Goal: Information Seeking & Learning: Find specific fact

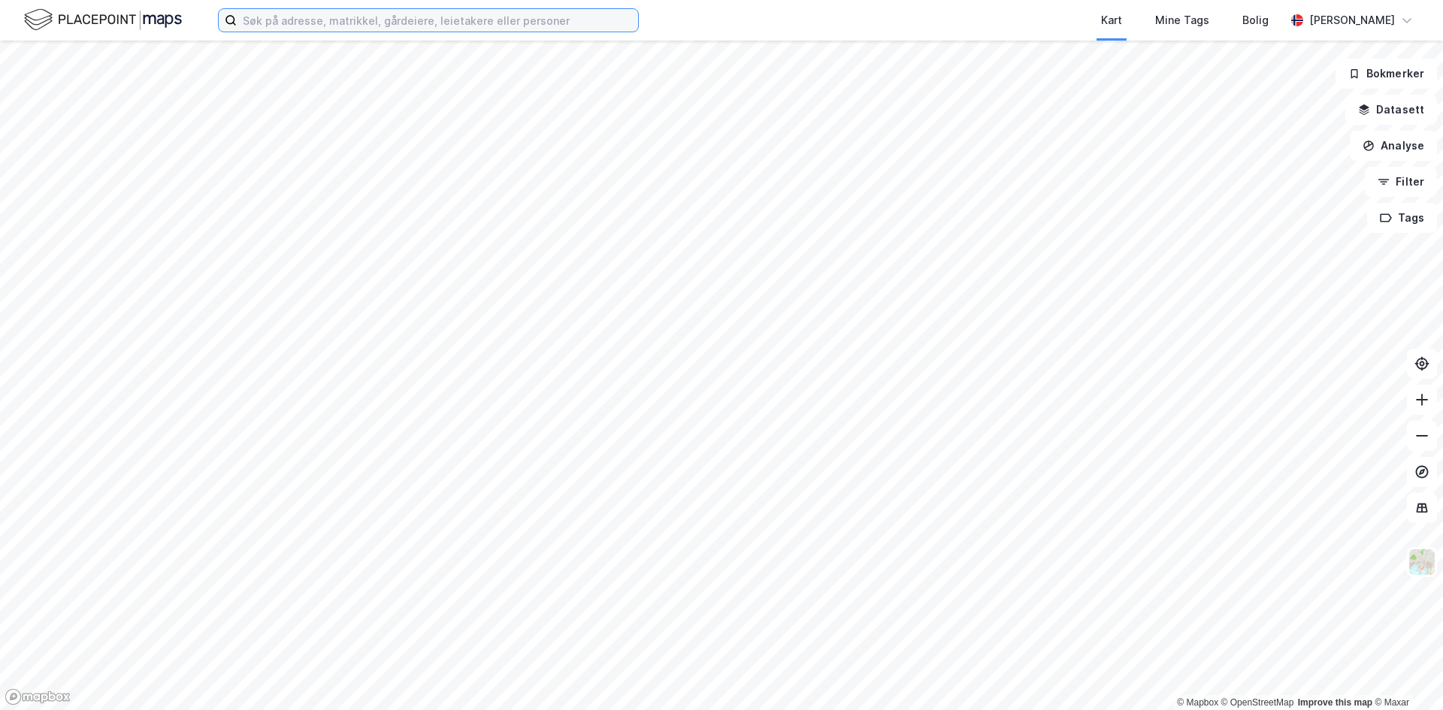
click at [478, 17] on input at bounding box center [437, 20] width 401 height 23
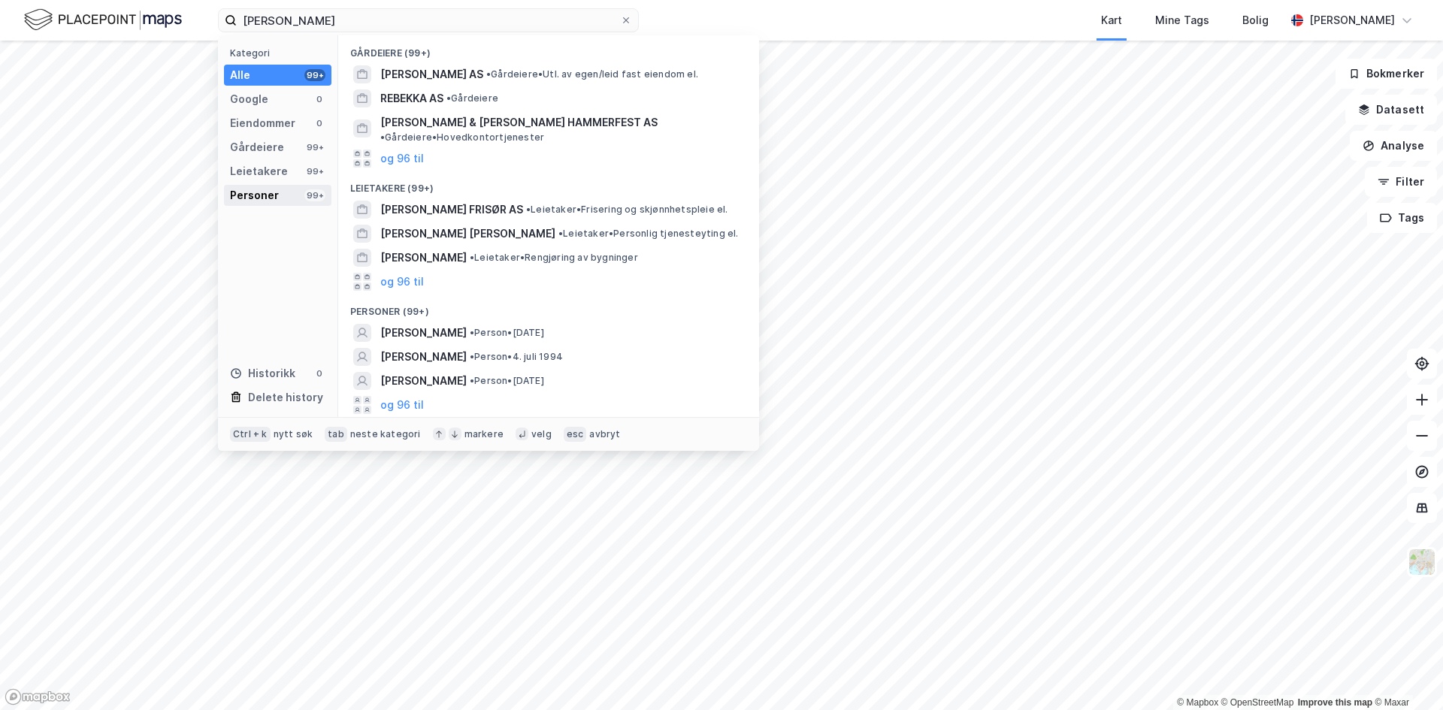
click at [271, 189] on div "Personer" at bounding box center [254, 195] width 49 height 18
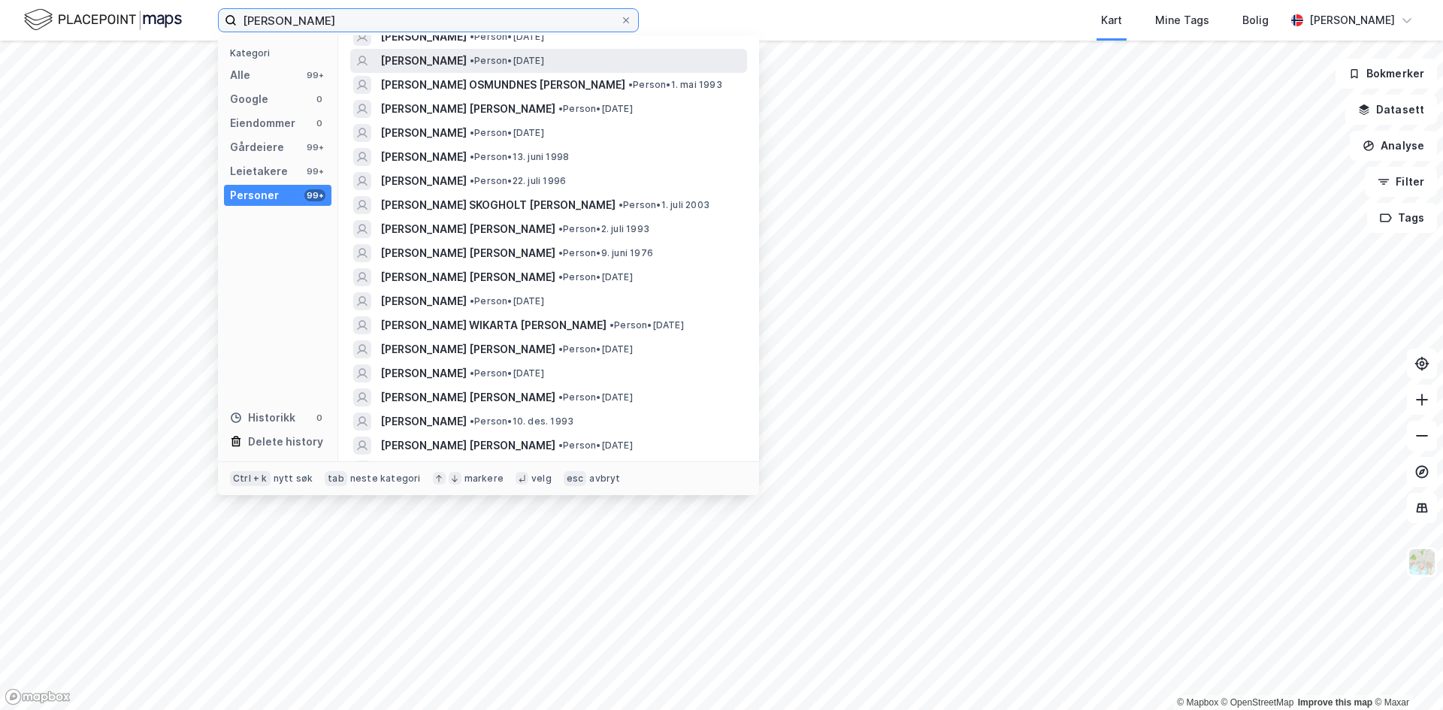
scroll to position [677, 0]
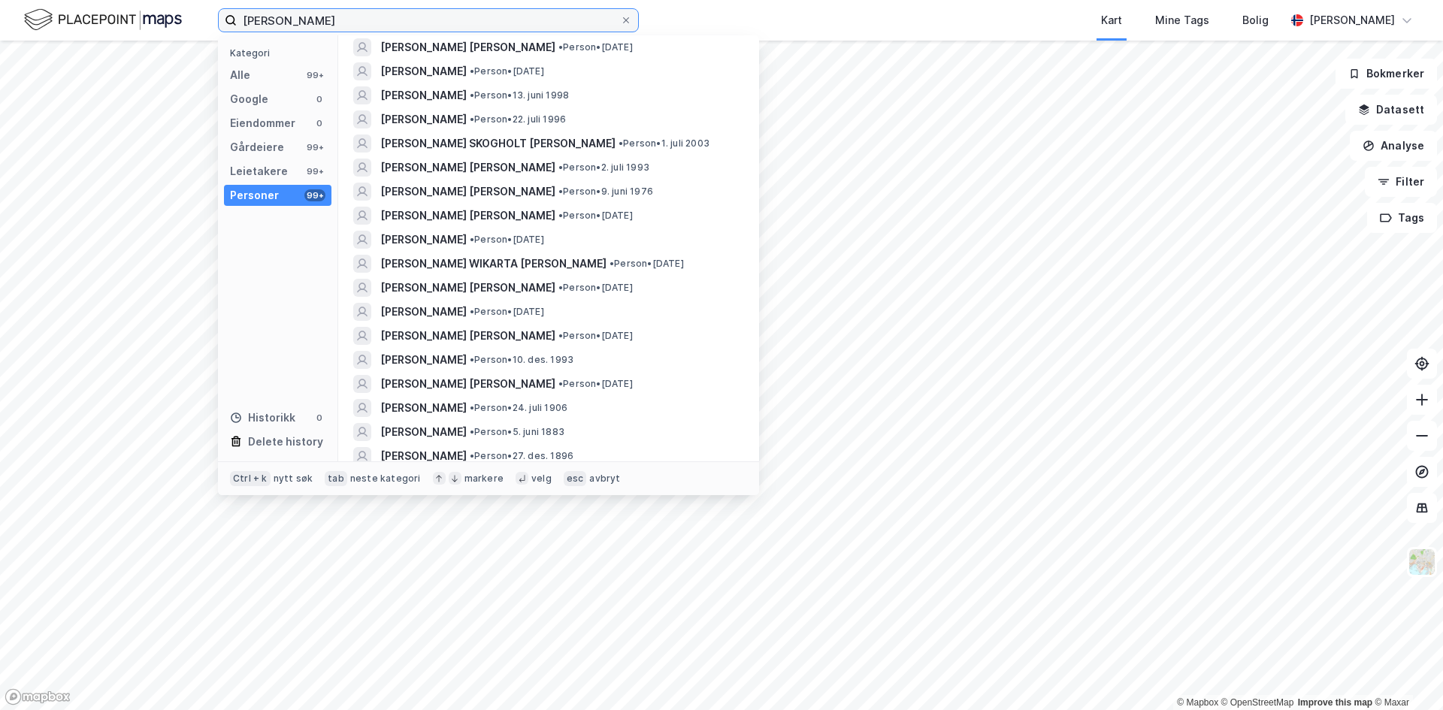
click at [538, 20] on input "[PERSON_NAME]" at bounding box center [428, 20] width 383 height 23
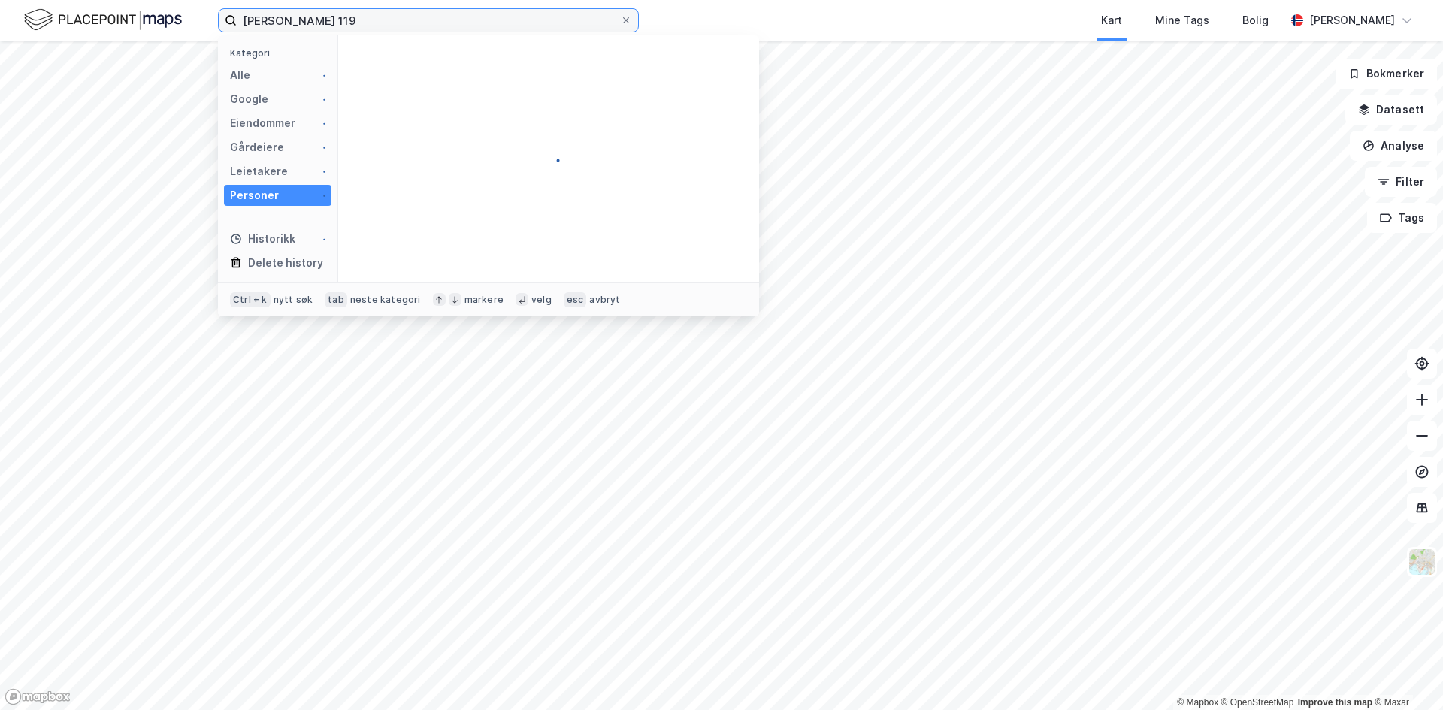
scroll to position [0, 0]
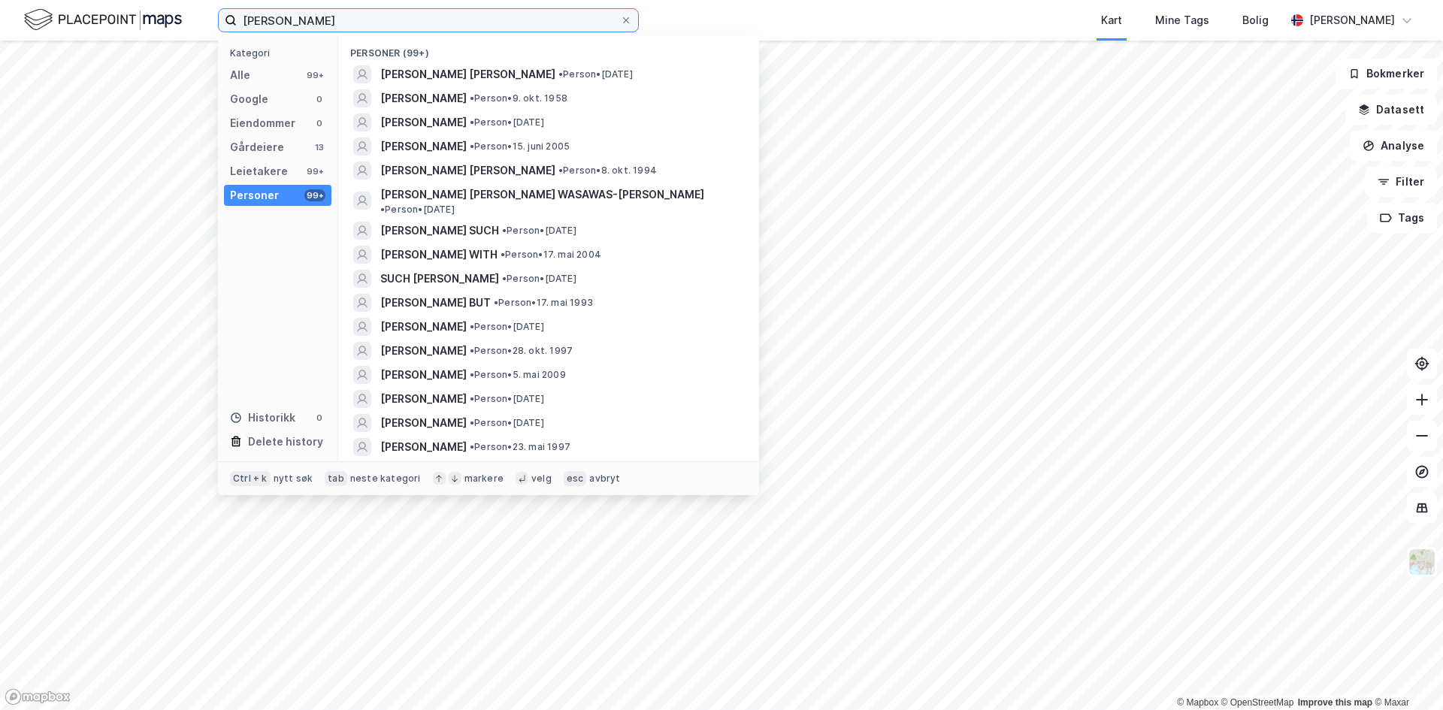
type input "[PERSON_NAME]"
click at [499, 68] on span "[PERSON_NAME] [PERSON_NAME]" at bounding box center [467, 74] width 175 height 18
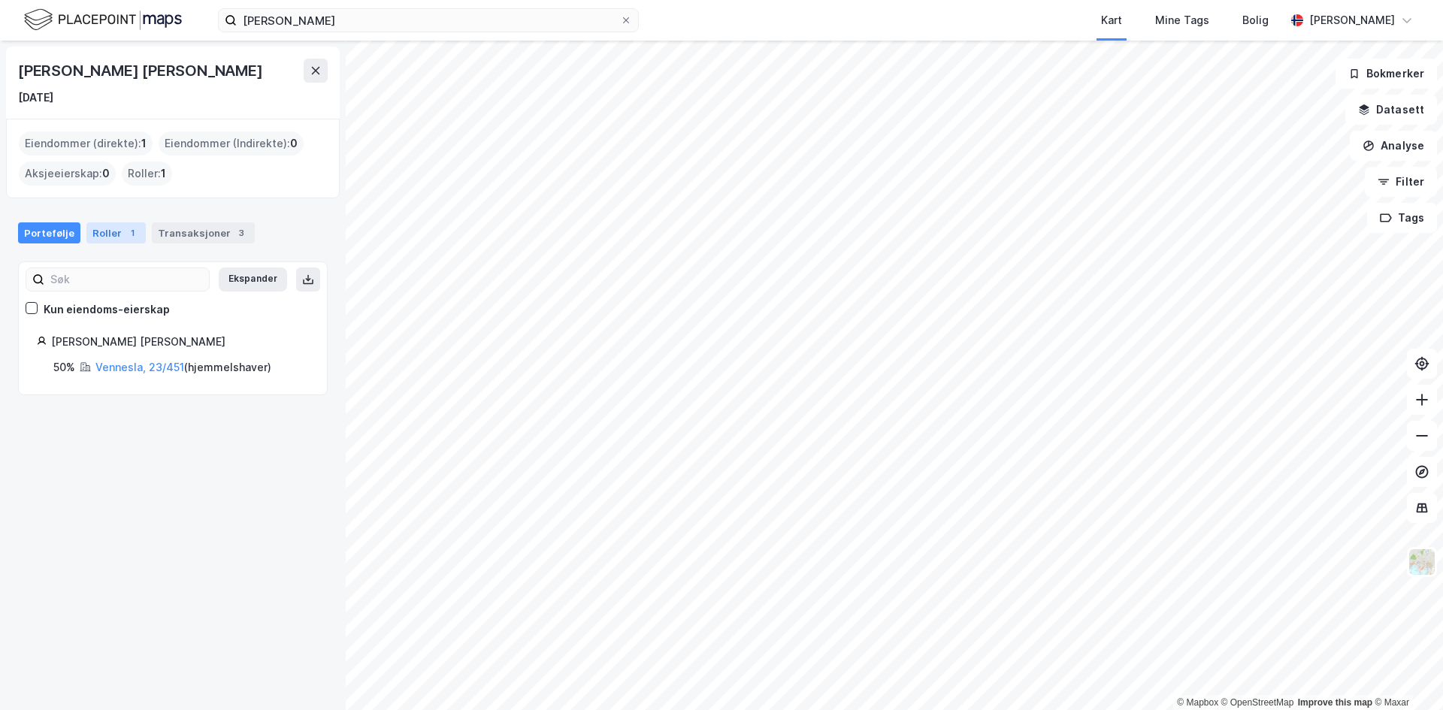
click at [127, 235] on div "1" at bounding box center [132, 233] width 15 height 15
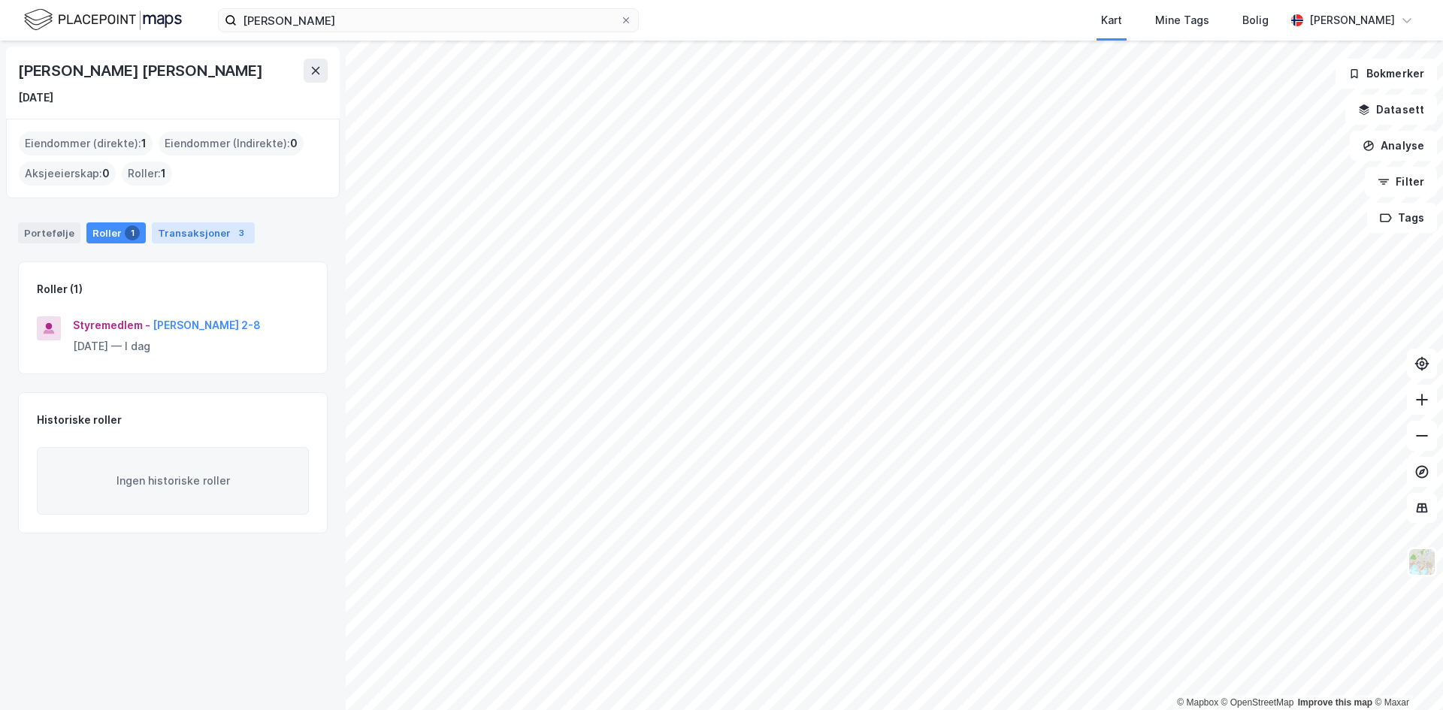
click at [180, 235] on div "Transaksjoner 3" at bounding box center [203, 233] width 103 height 21
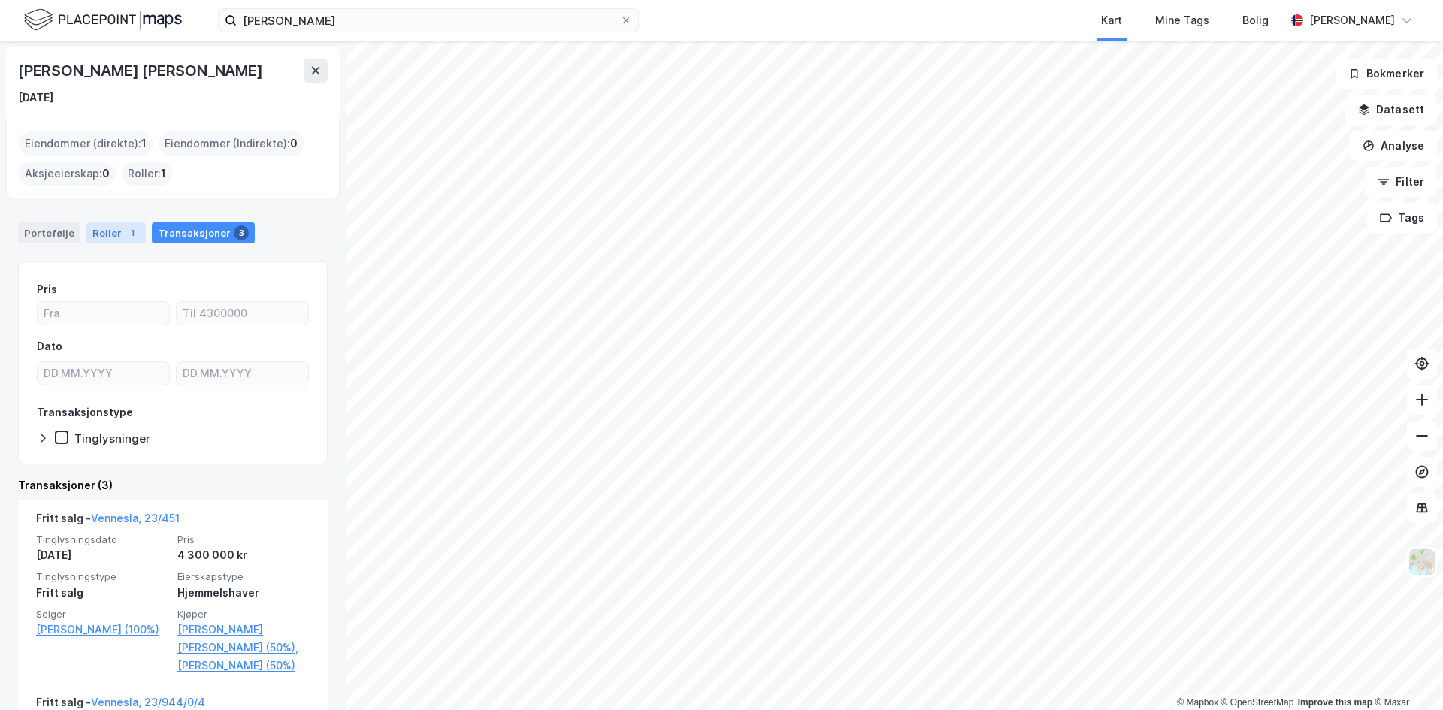
click at [111, 236] on div "Roller 1" at bounding box center [115, 233] width 59 height 21
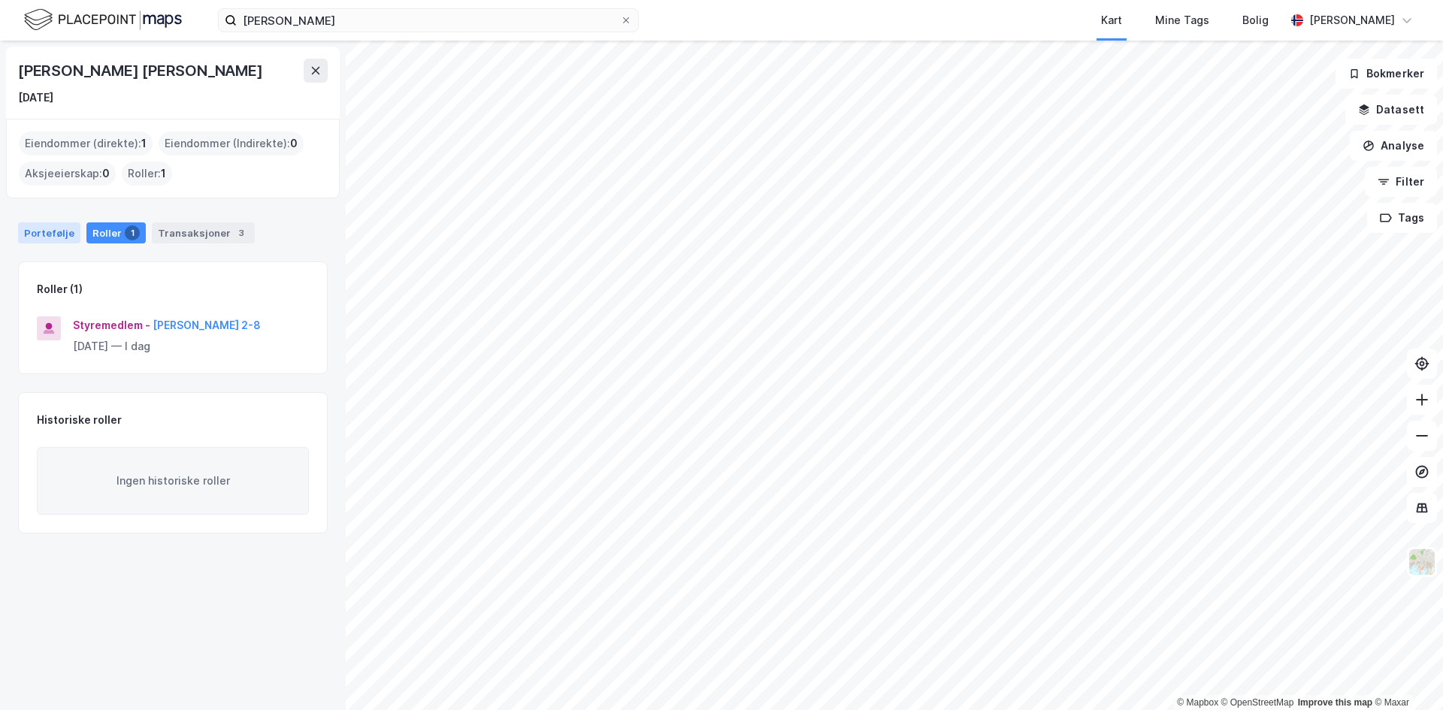
click at [56, 235] on div "Portefølje" at bounding box center [49, 233] width 62 height 21
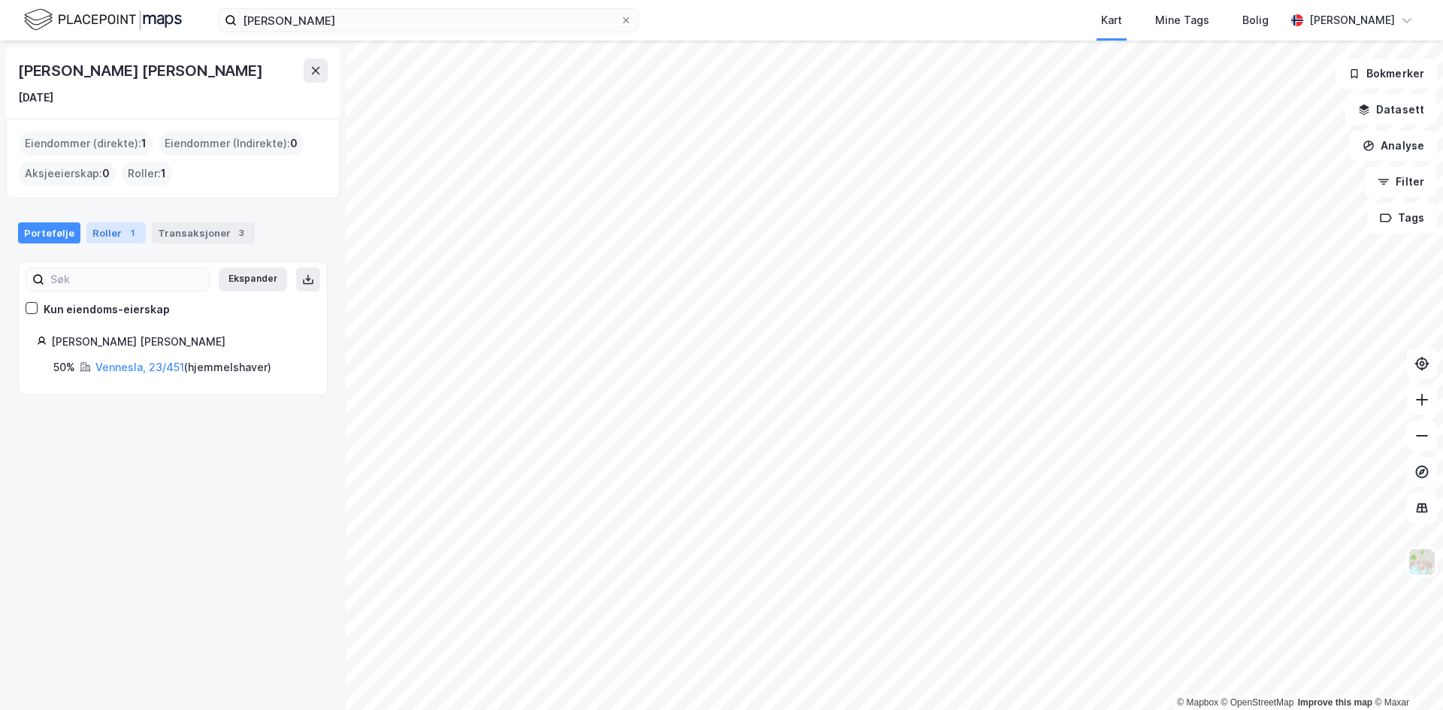
click at [125, 226] on div "1" at bounding box center [132, 233] width 15 height 15
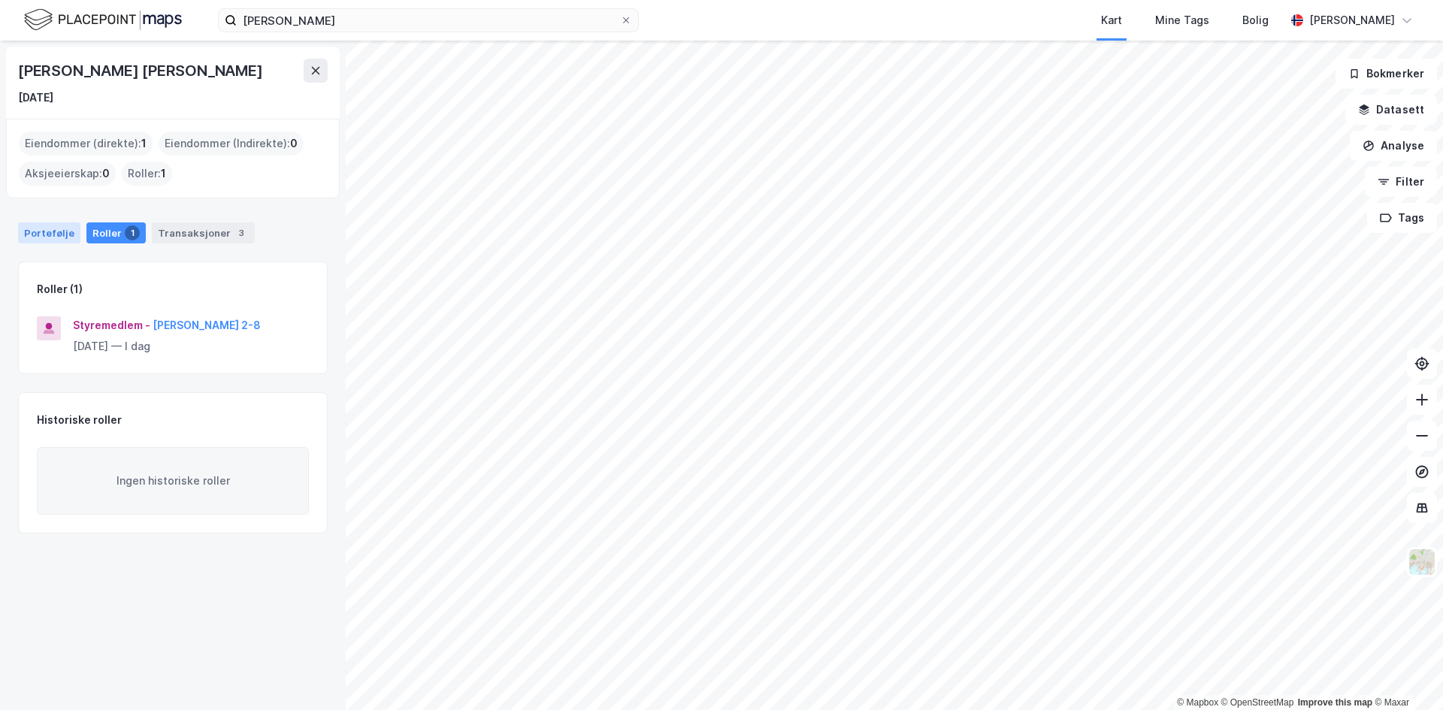
click at [70, 230] on div "Portefølje" at bounding box center [49, 233] width 62 height 21
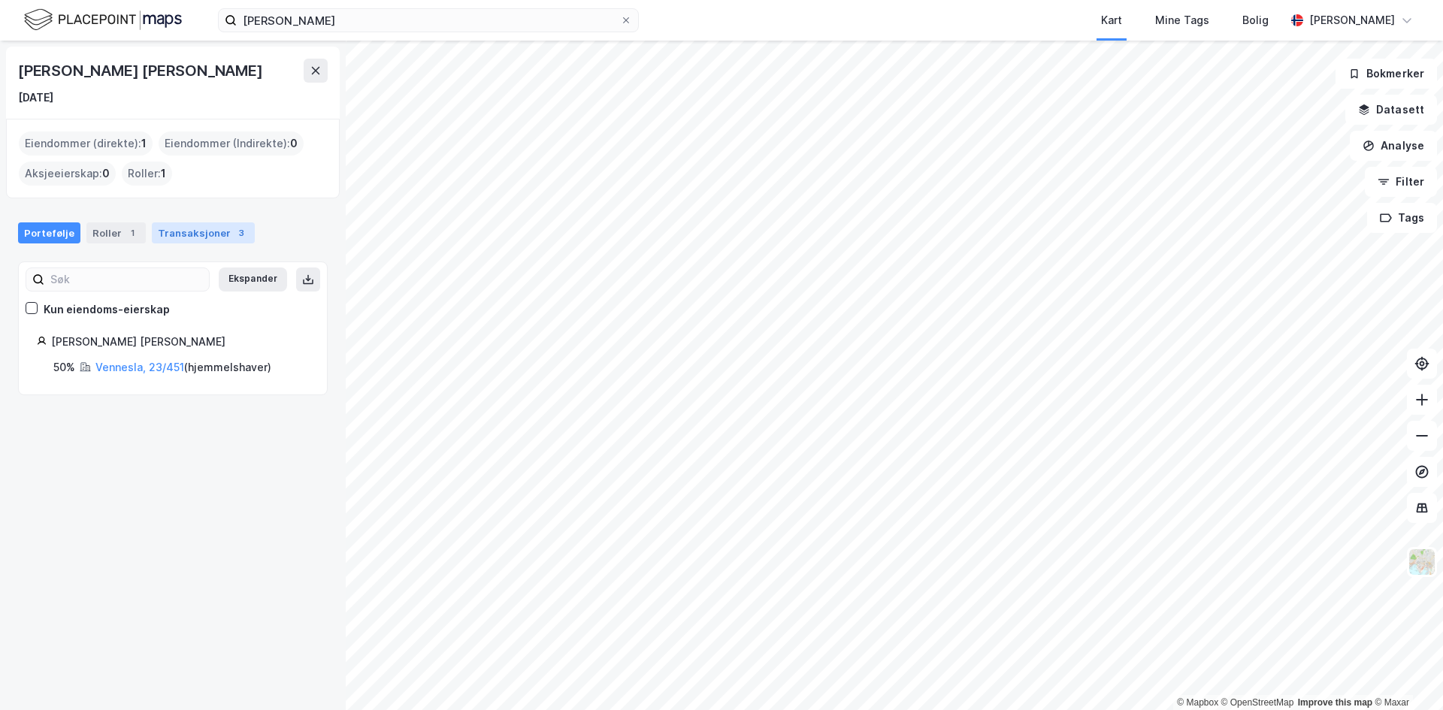
click at [234, 239] on div "3" at bounding box center [241, 233] width 15 height 15
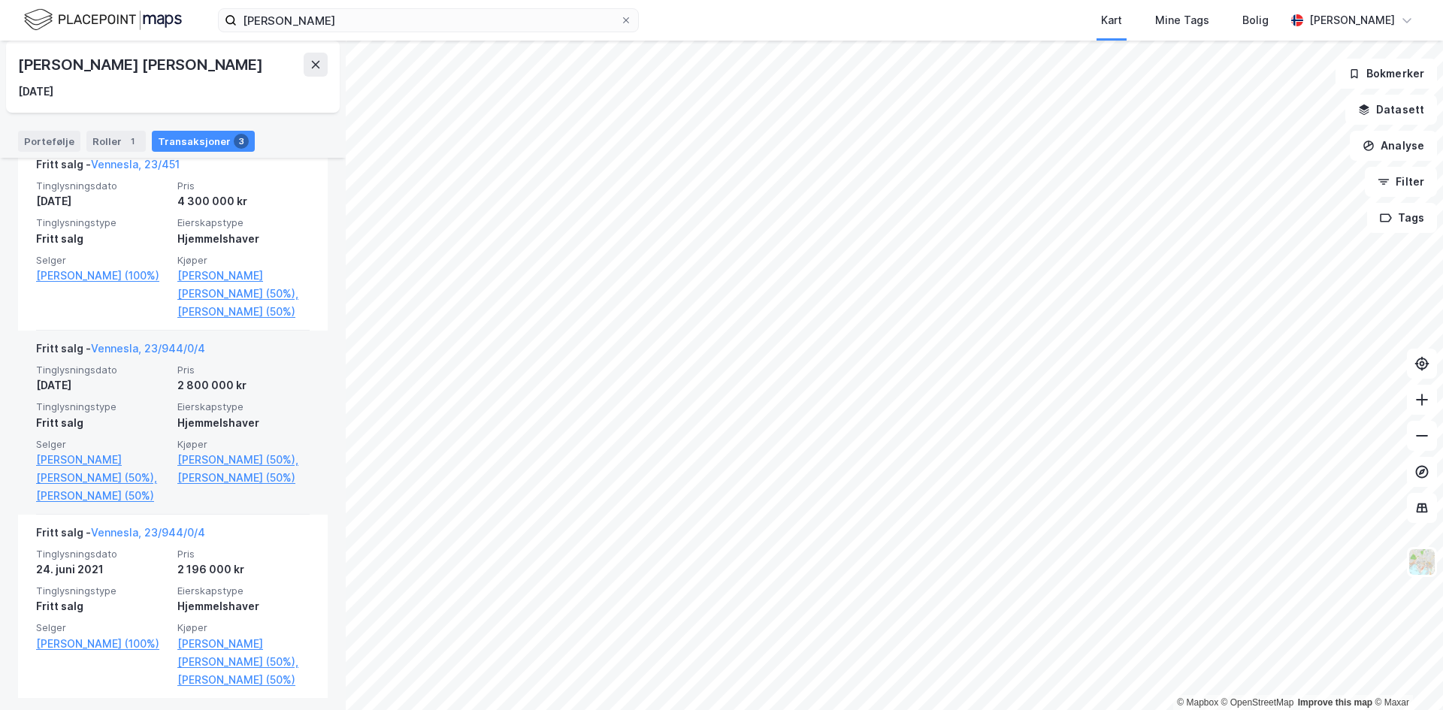
scroll to position [360, 0]
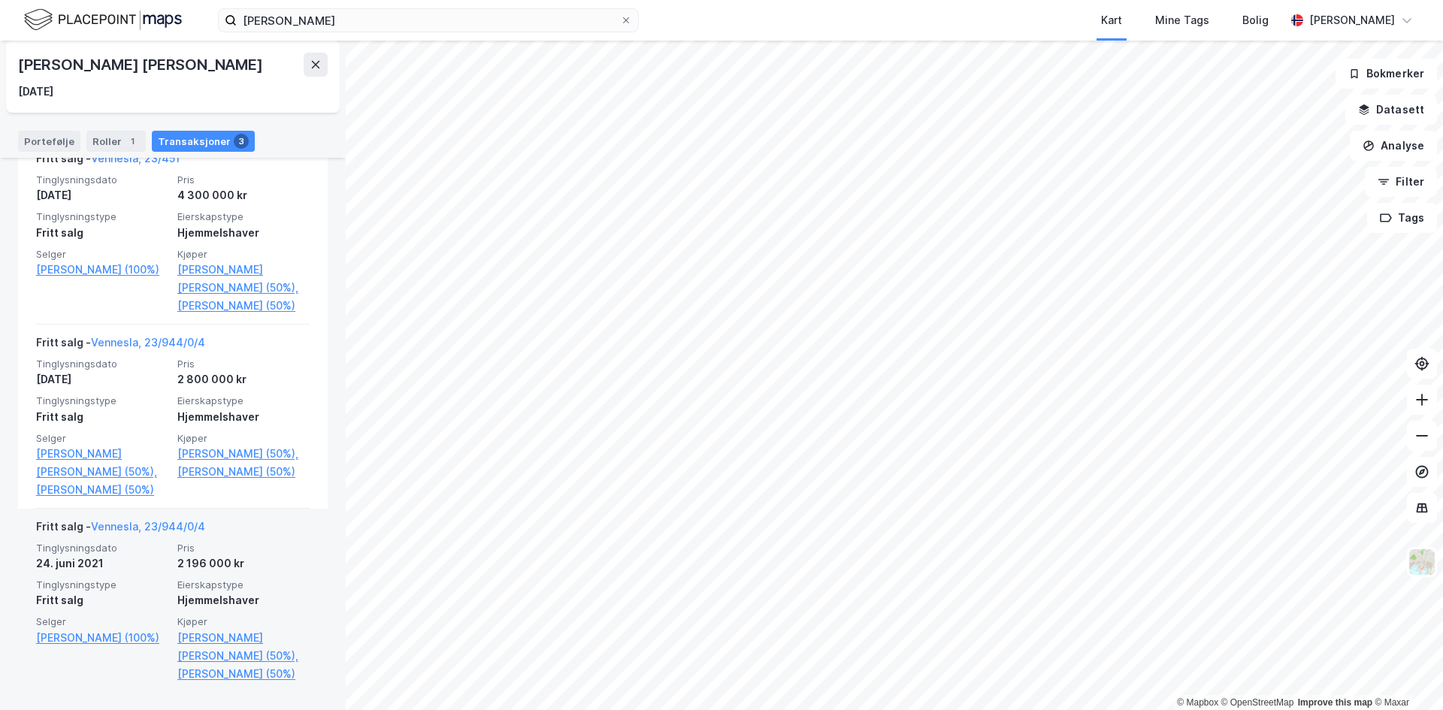
click at [111, 564] on div "24. juni 2021" at bounding box center [102, 564] width 132 height 18
click at [144, 522] on link "Vennesla, 23/944/0/4" at bounding box center [148, 526] width 114 height 13
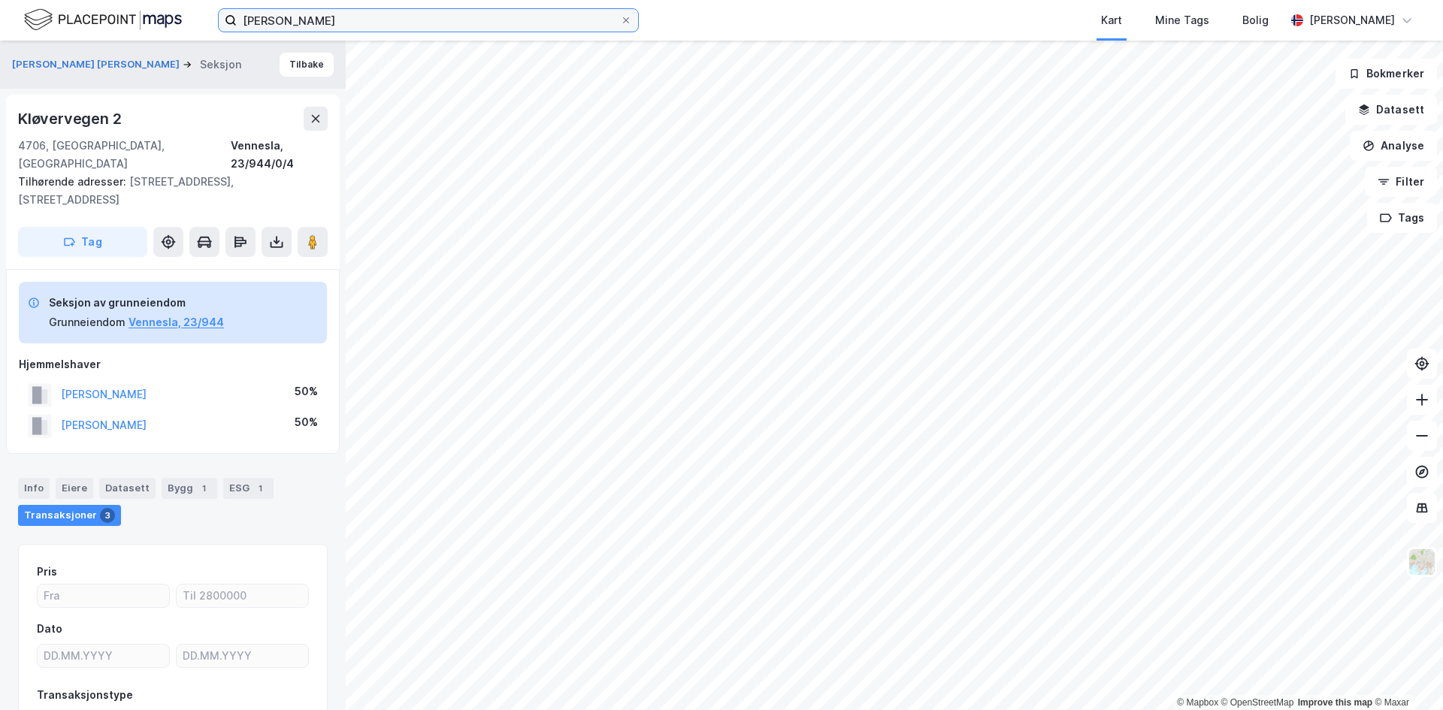
click at [318, 16] on input "[PERSON_NAME]" at bounding box center [428, 20] width 383 height 23
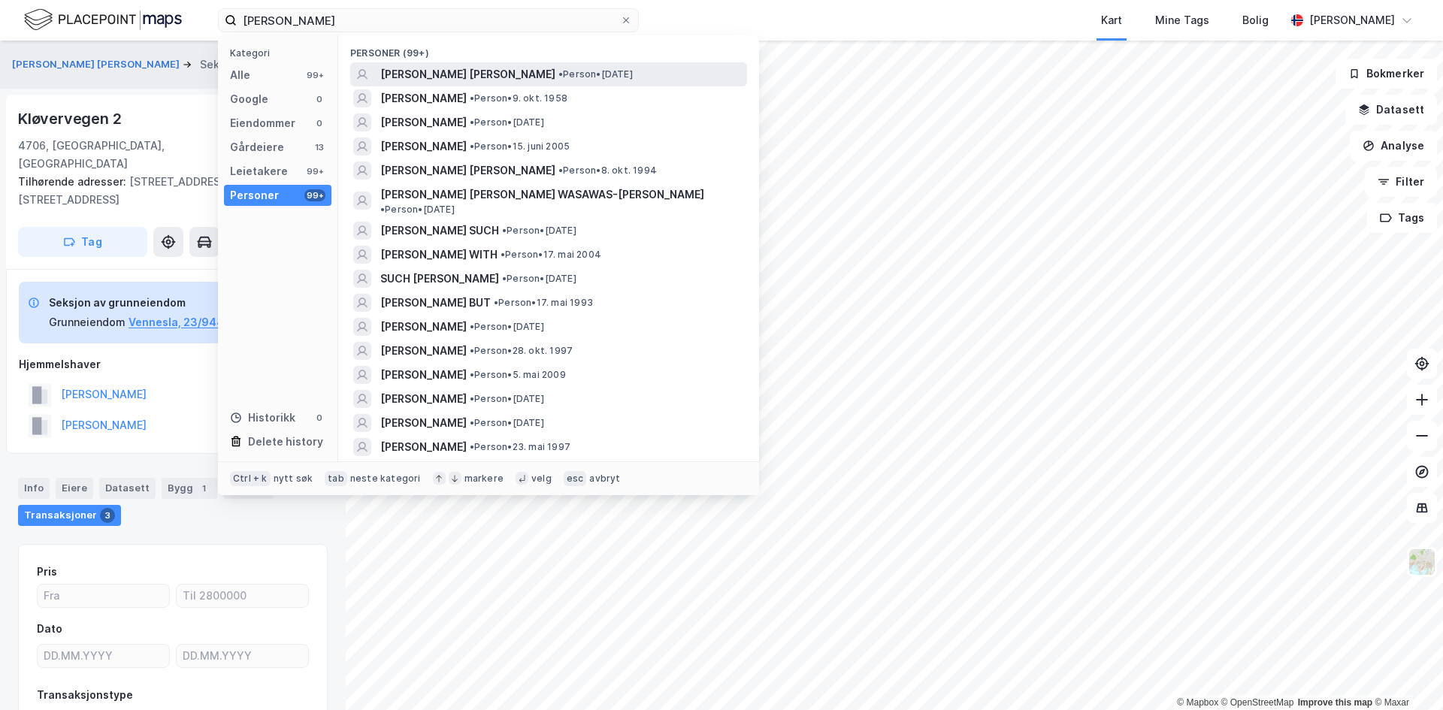
click at [418, 71] on span "[PERSON_NAME] [PERSON_NAME]" at bounding box center [467, 74] width 175 height 18
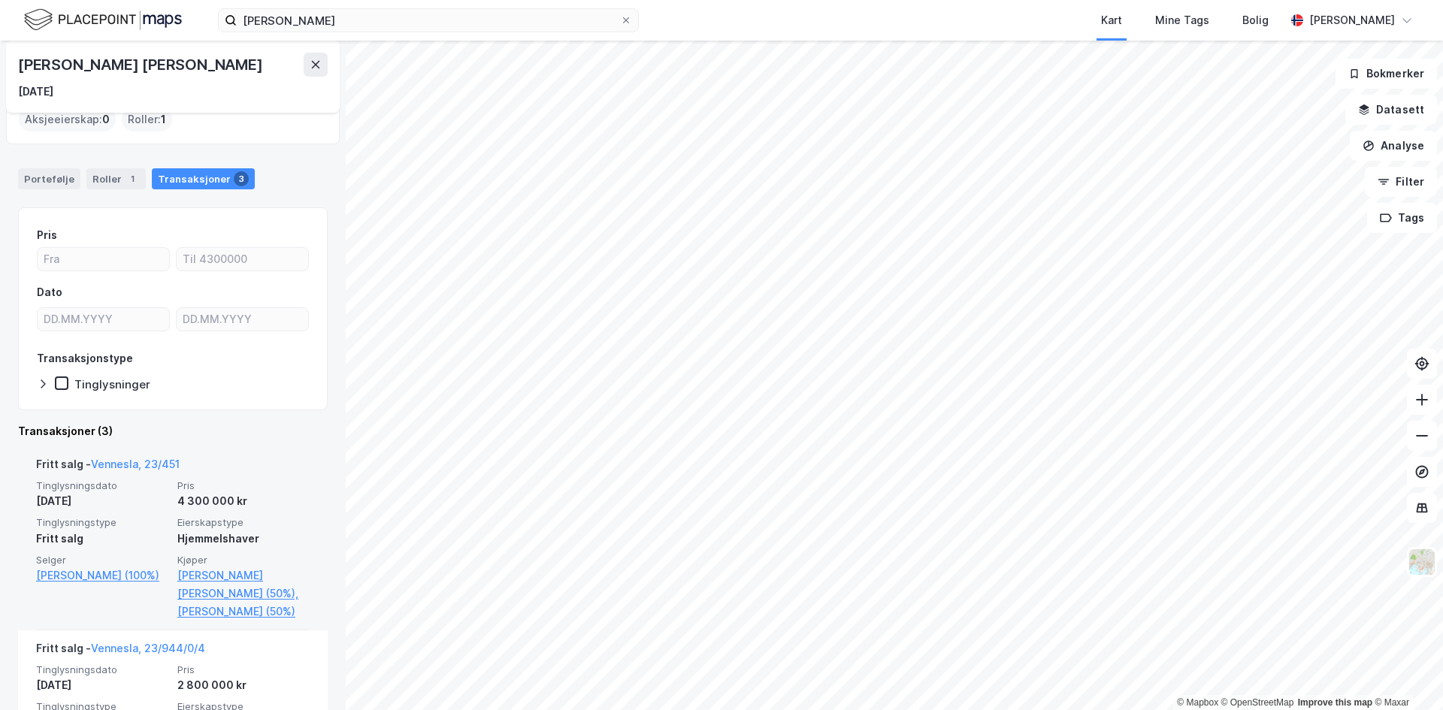
scroll to position [75, 0]
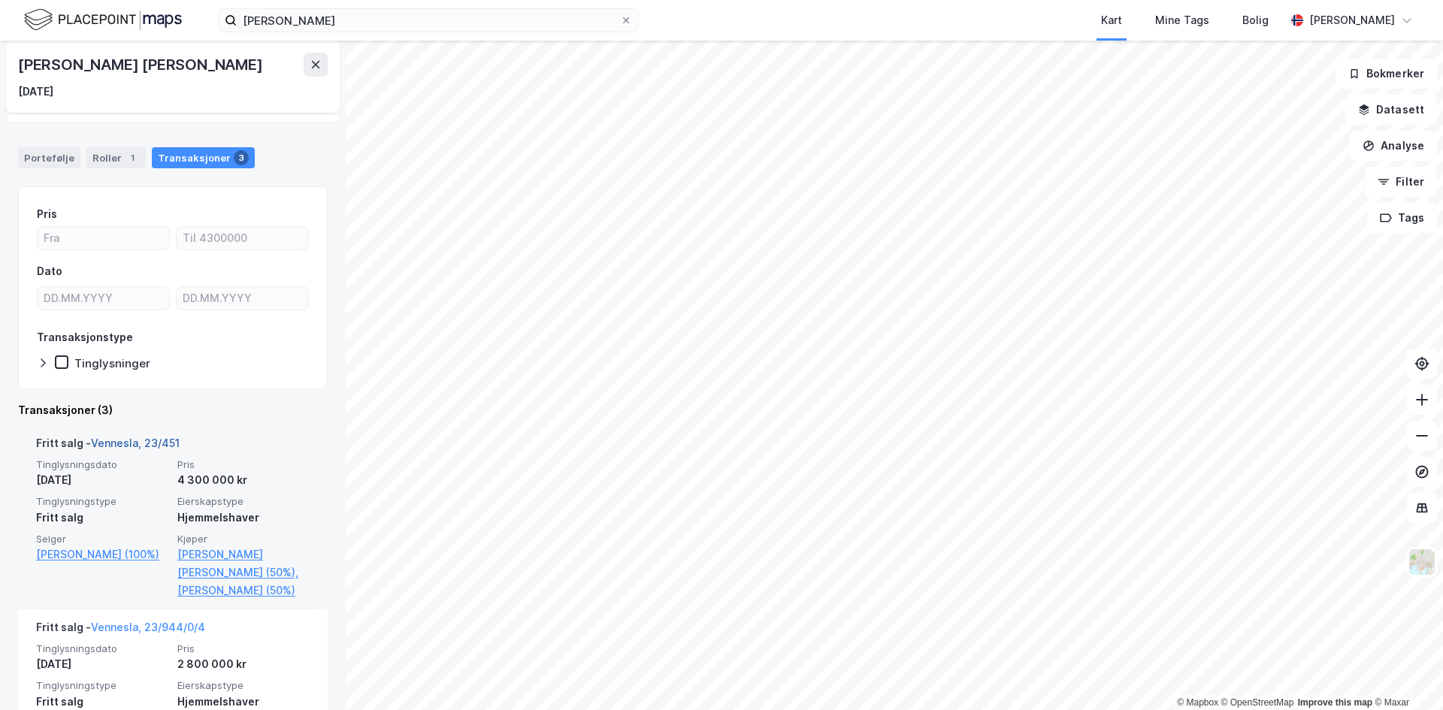
click at [152, 441] on link "Vennesla, 23/451" at bounding box center [135, 443] width 89 height 13
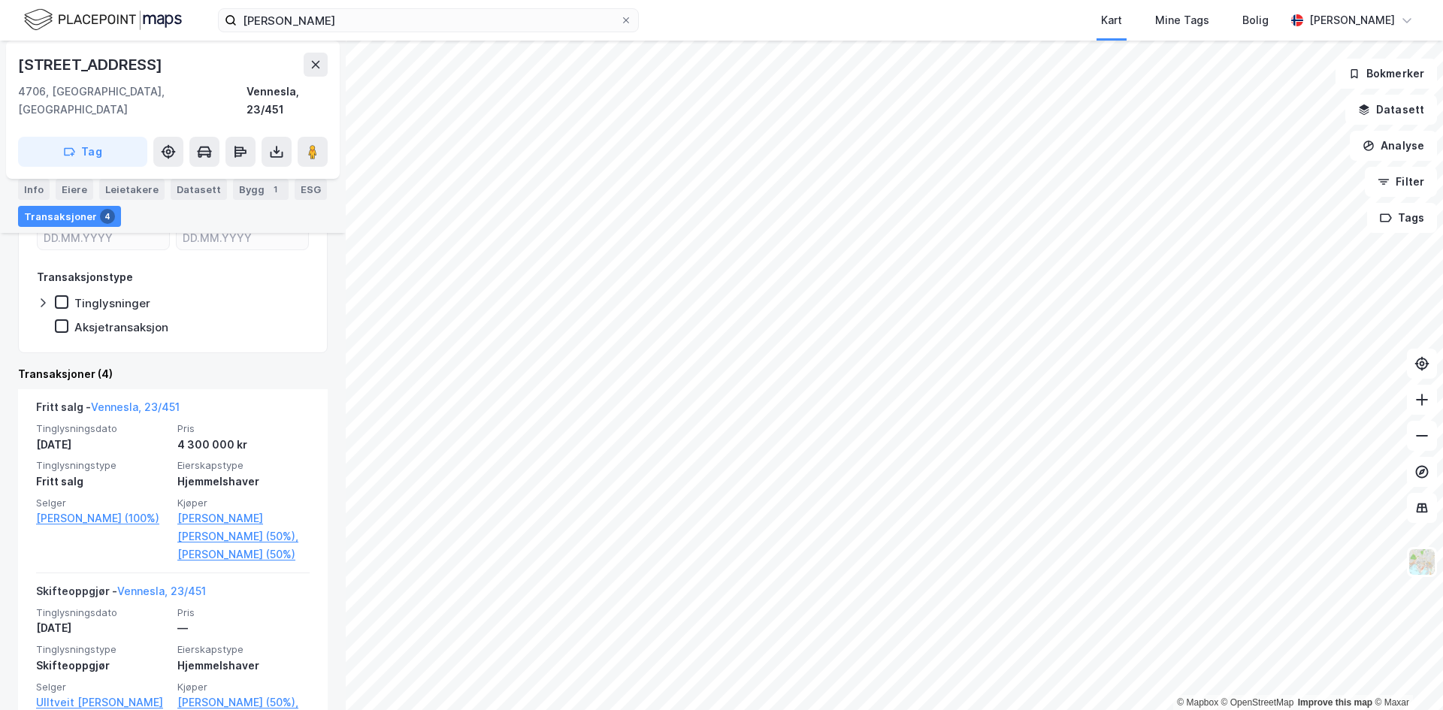
scroll to position [376, 0]
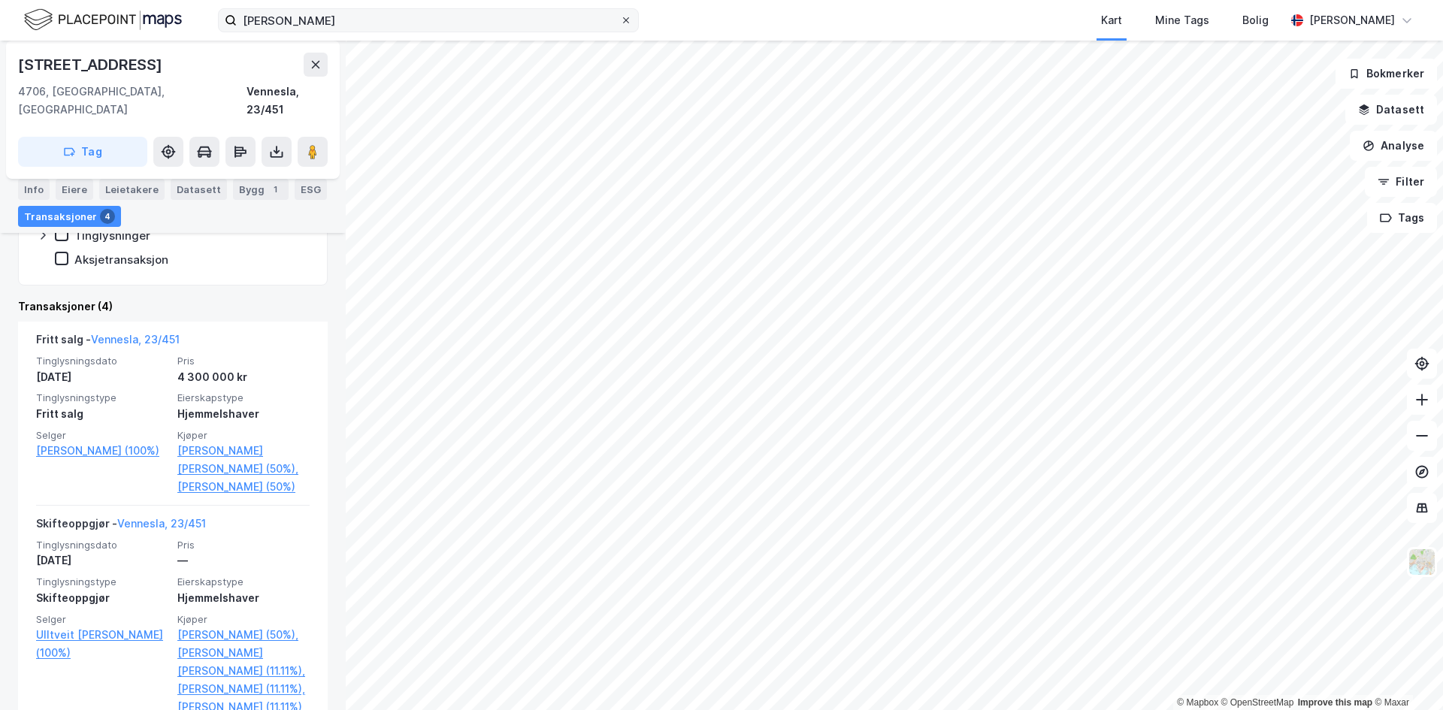
drag, startPoint x: 625, startPoint y: 20, endPoint x: 475, endPoint y: 24, distance: 149.7
click at [625, 20] on icon at bounding box center [626, 20] width 9 height 9
click at [620, 20] on input "[PERSON_NAME]" at bounding box center [428, 20] width 383 height 23
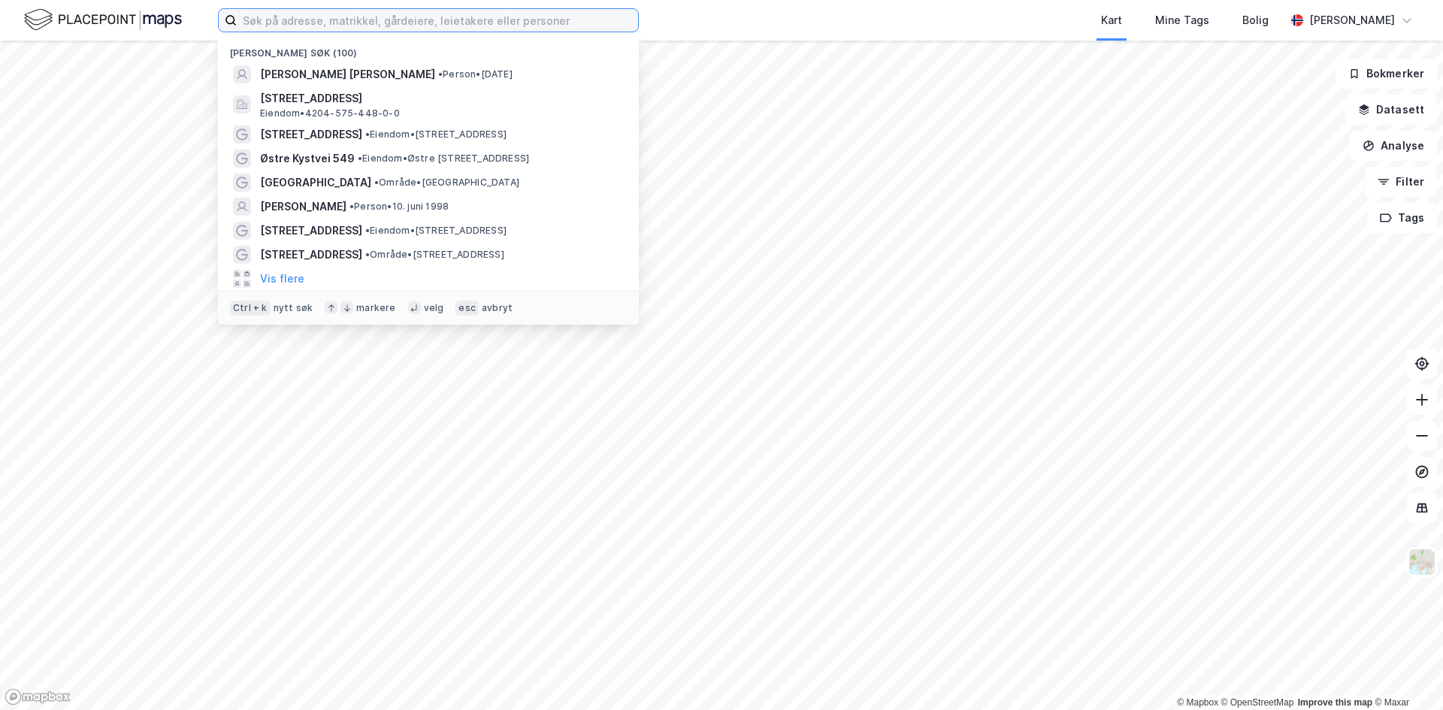
click at [432, 24] on input at bounding box center [437, 20] width 401 height 23
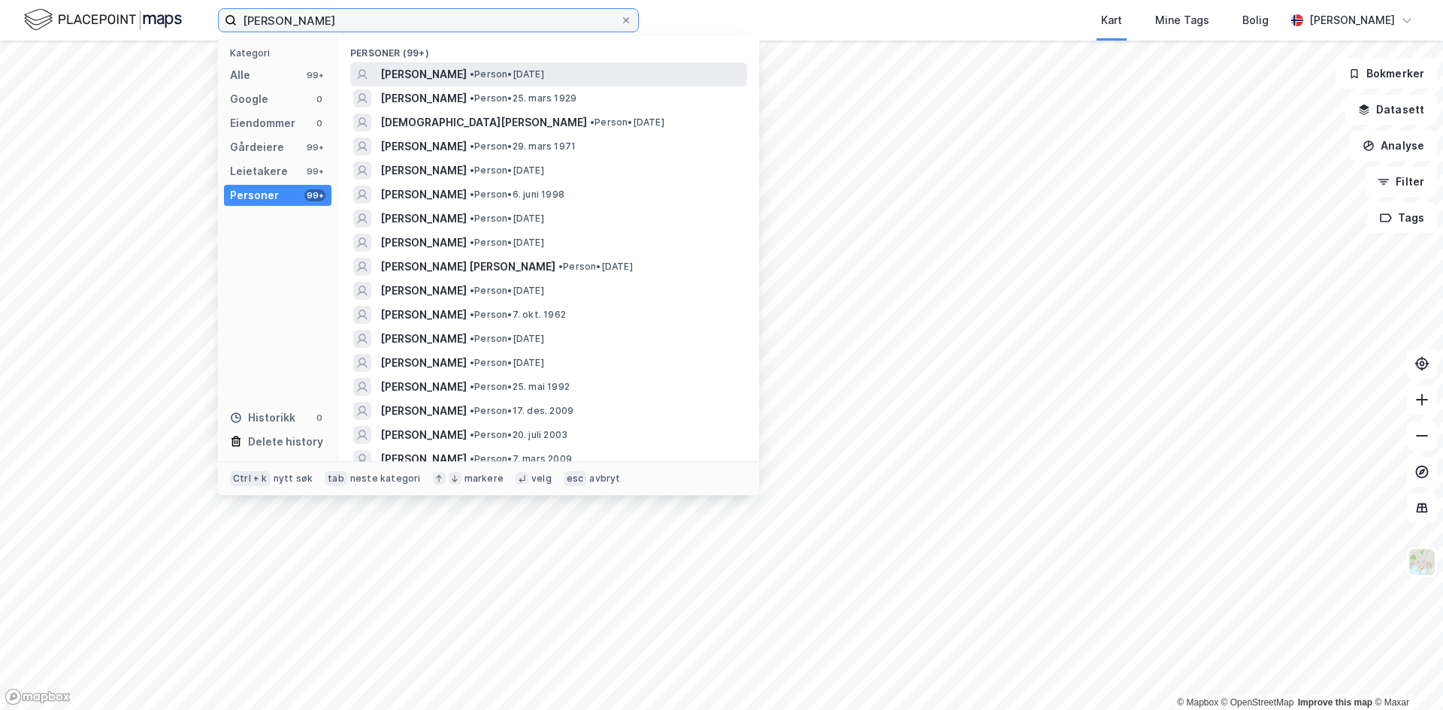
type input "[PERSON_NAME]"
click at [392, 78] on span "[PERSON_NAME]" at bounding box center [423, 74] width 86 height 18
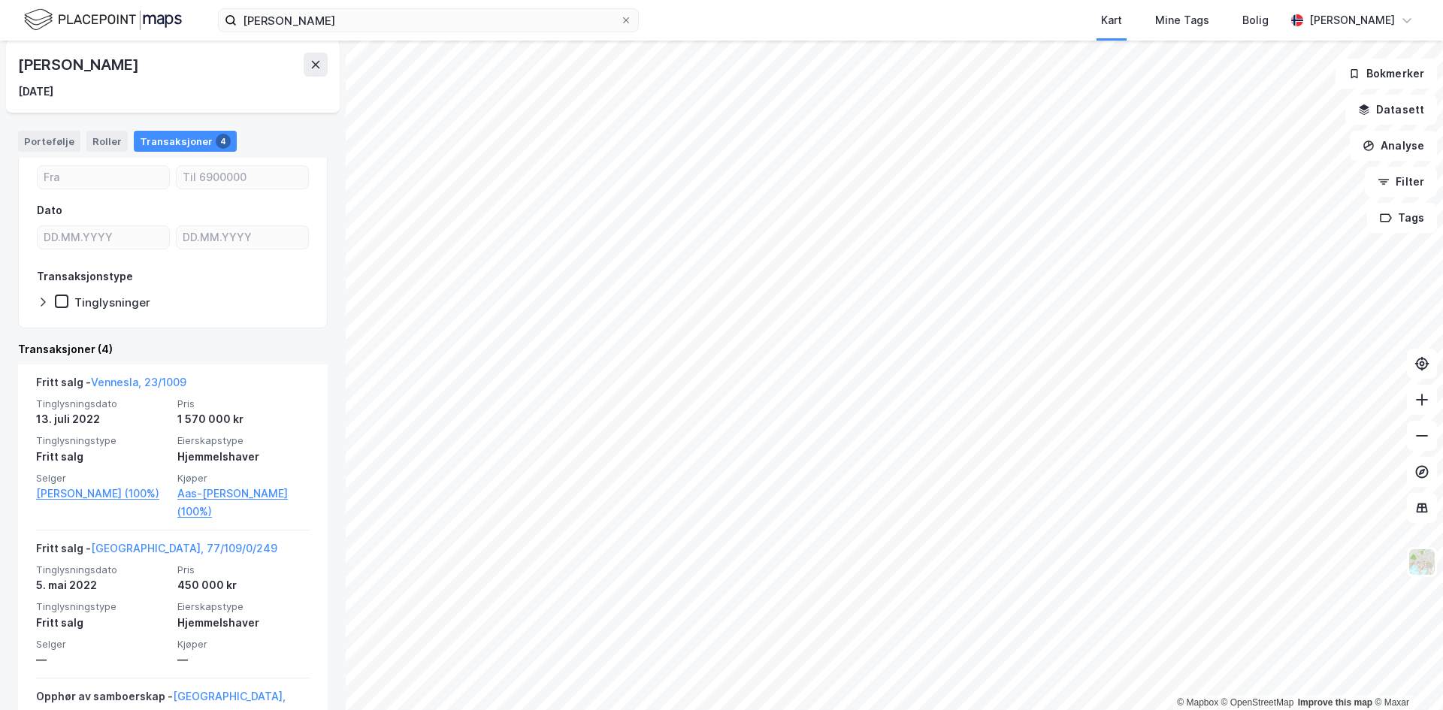
scroll to position [75, 0]
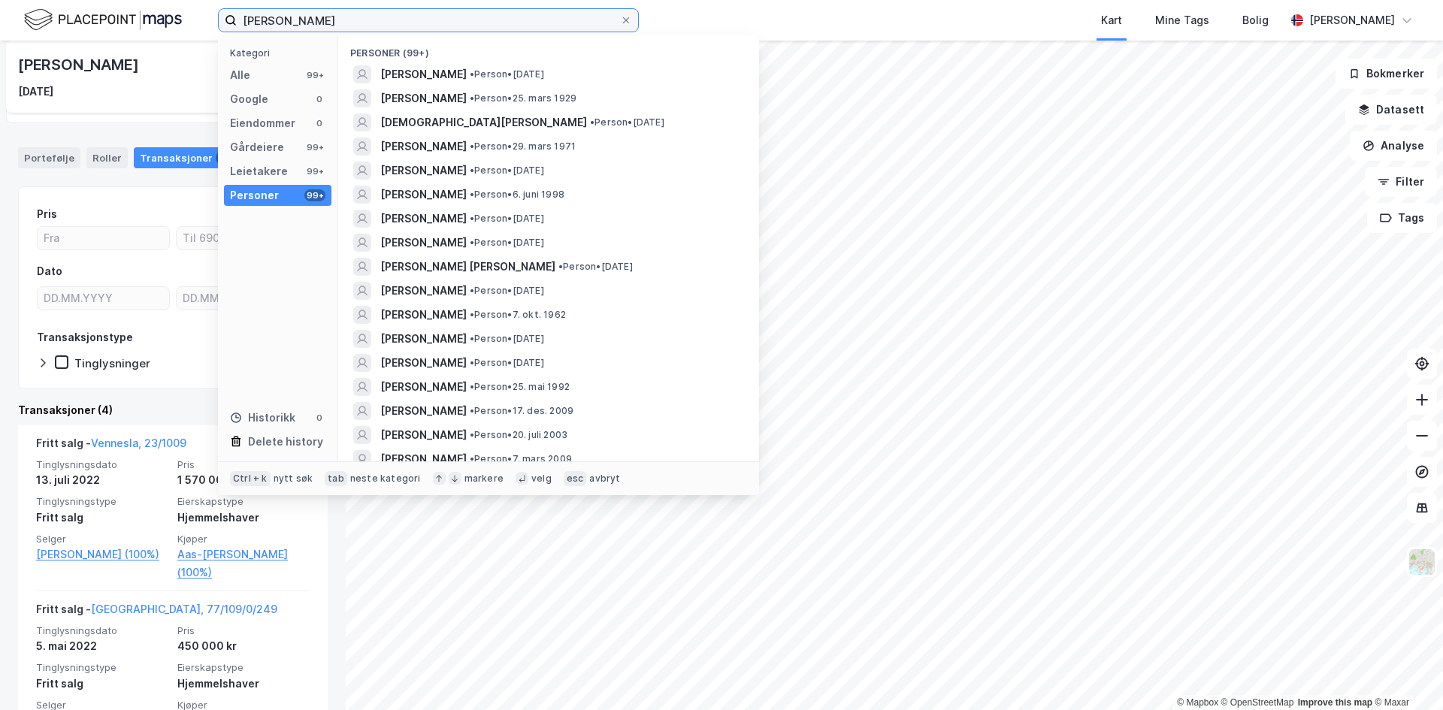
drag, startPoint x: 348, startPoint y: 17, endPoint x: 19, endPoint y: 14, distance: 329.3
click at [19, 13] on div "[PERSON_NAME] Kategori Alle 99+ Google 0 Eiendommer 0 Gårdeiere 99+ Leietakere …" at bounding box center [721, 20] width 1443 height 41
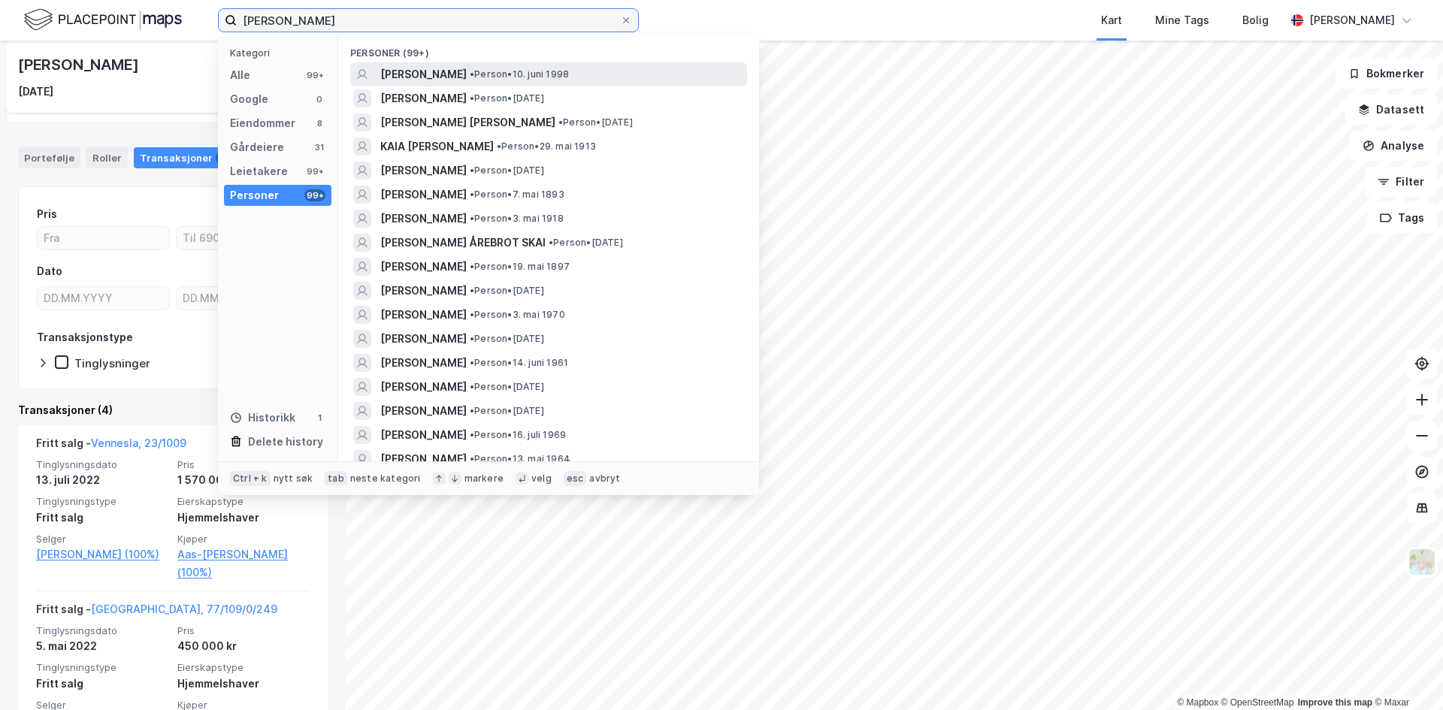
type input "[PERSON_NAME]"
click at [405, 75] on span "[PERSON_NAME]" at bounding box center [423, 74] width 86 height 18
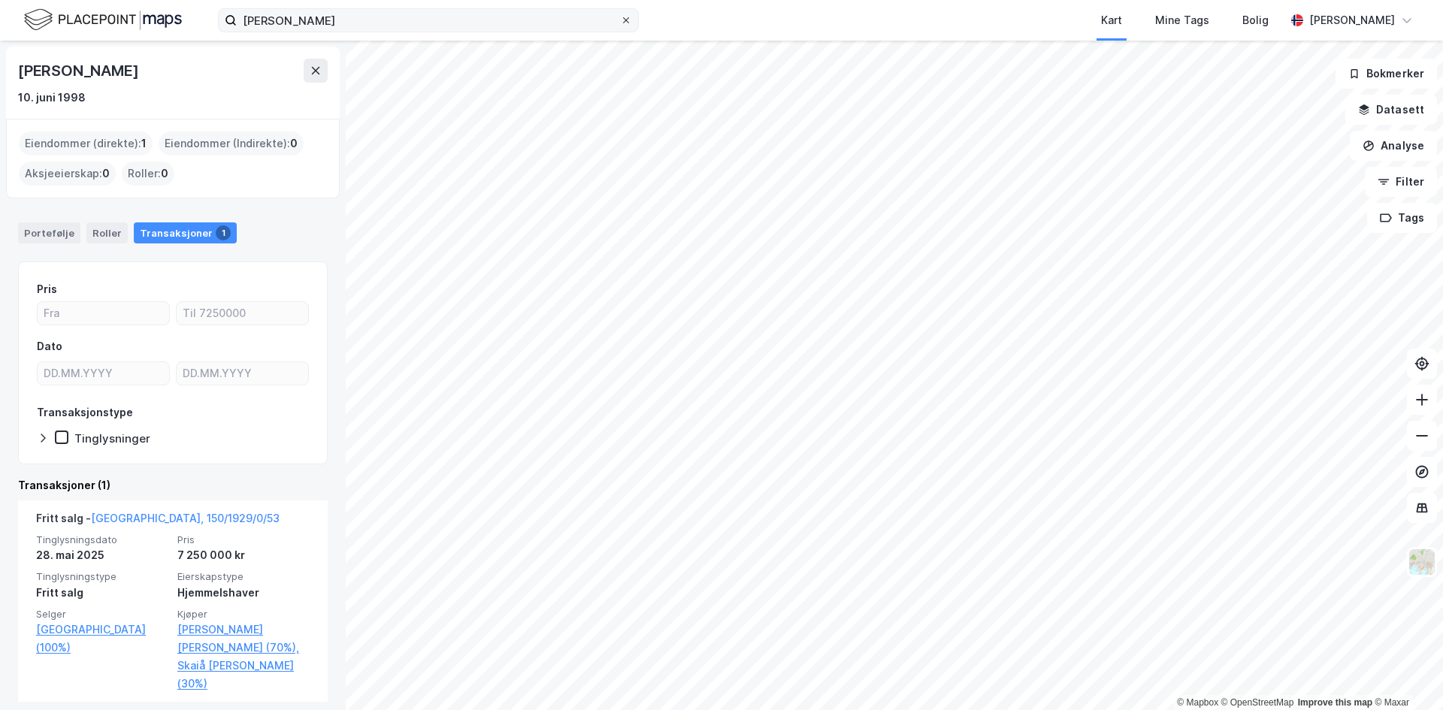
click at [629, 22] on icon at bounding box center [626, 20] width 9 height 9
click at [620, 22] on input "[PERSON_NAME]" at bounding box center [428, 20] width 383 height 23
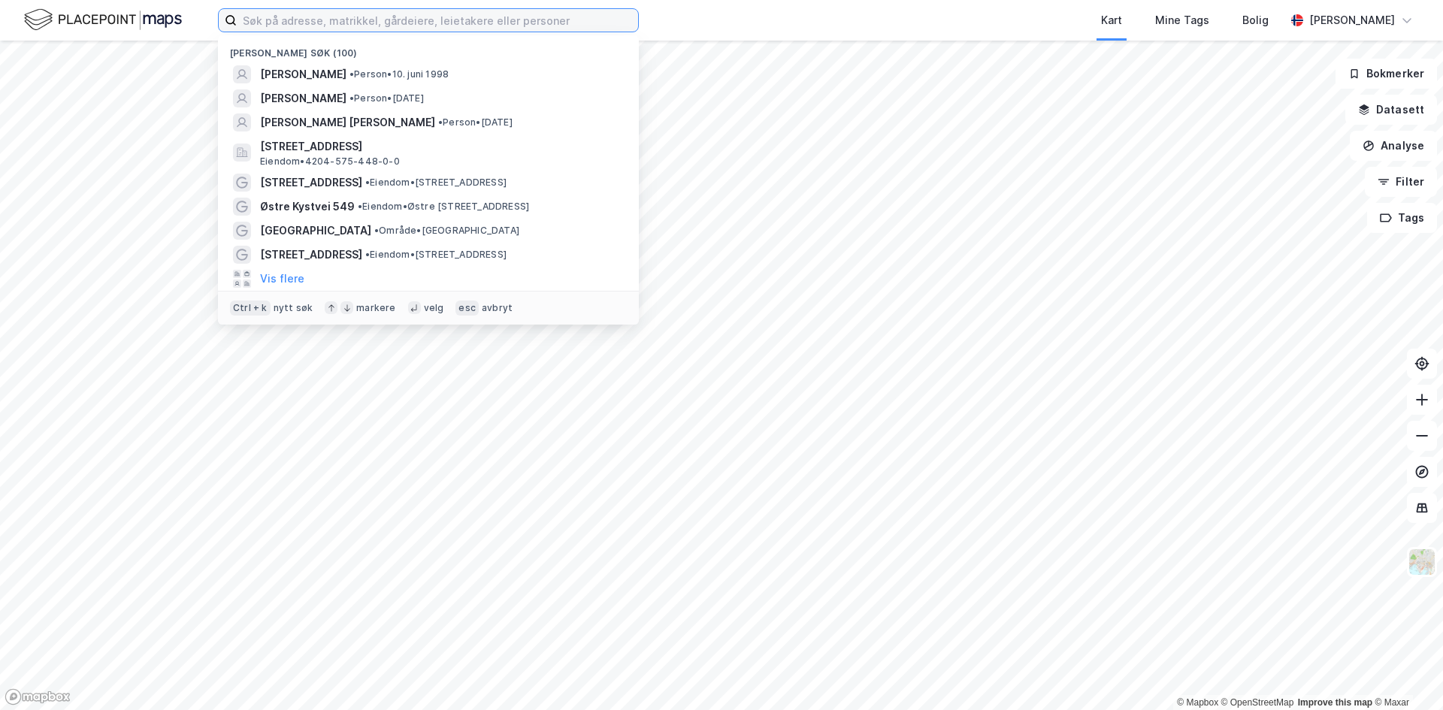
click at [431, 21] on input at bounding box center [437, 20] width 401 height 23
type input "i"
click at [462, 16] on input at bounding box center [437, 20] width 401 height 23
click at [303, 26] on input at bounding box center [437, 20] width 401 height 23
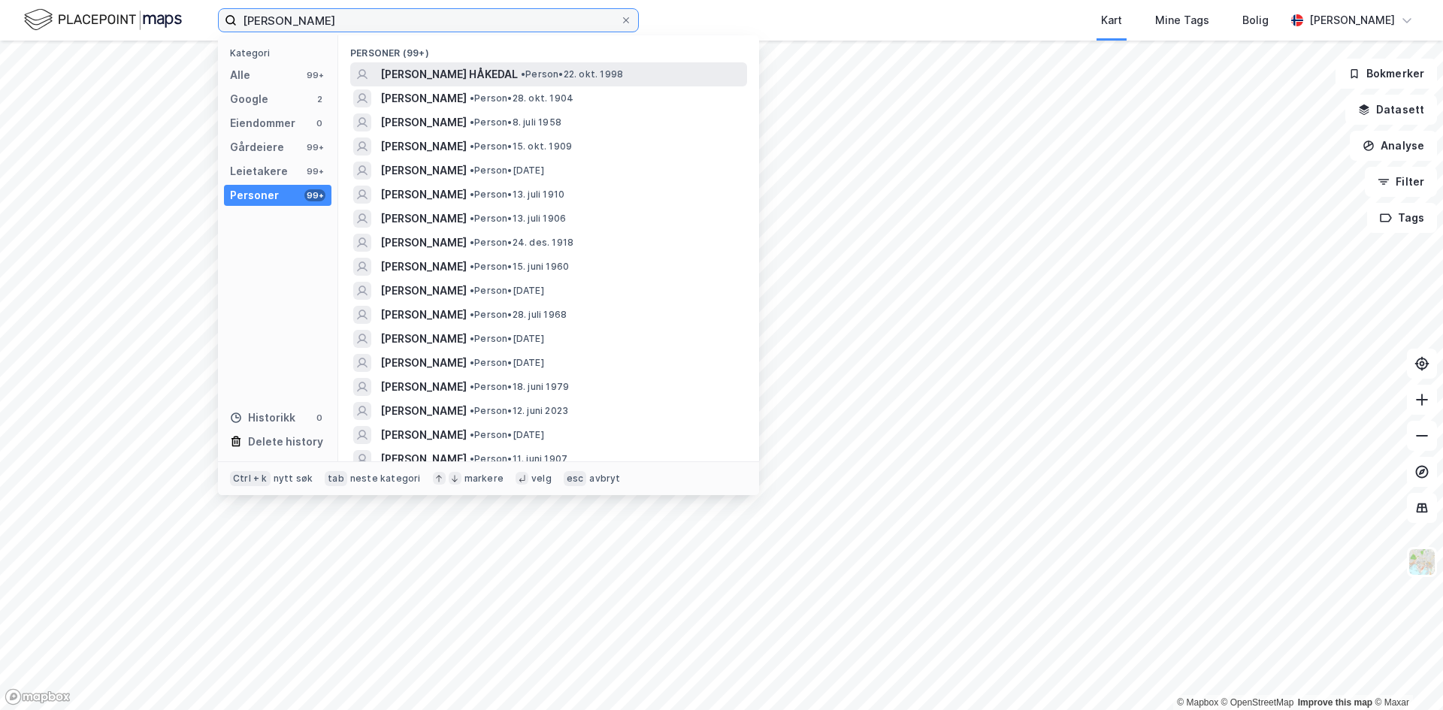
type input "[PERSON_NAME]"
click at [468, 67] on span "[PERSON_NAME] HÅKEDAL" at bounding box center [449, 74] width 138 height 18
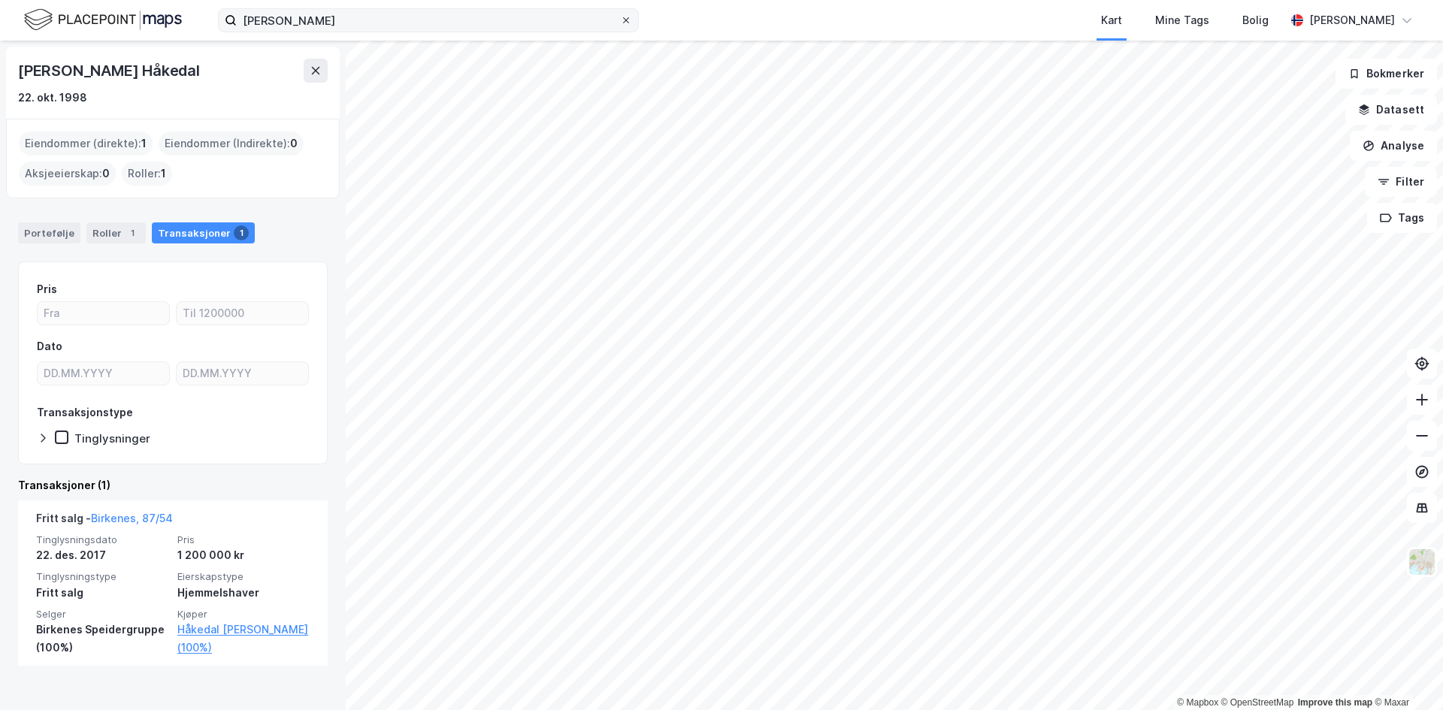
click at [628, 20] on icon at bounding box center [626, 20] width 9 height 9
click at [620, 20] on input "[PERSON_NAME]" at bounding box center [428, 20] width 383 height 23
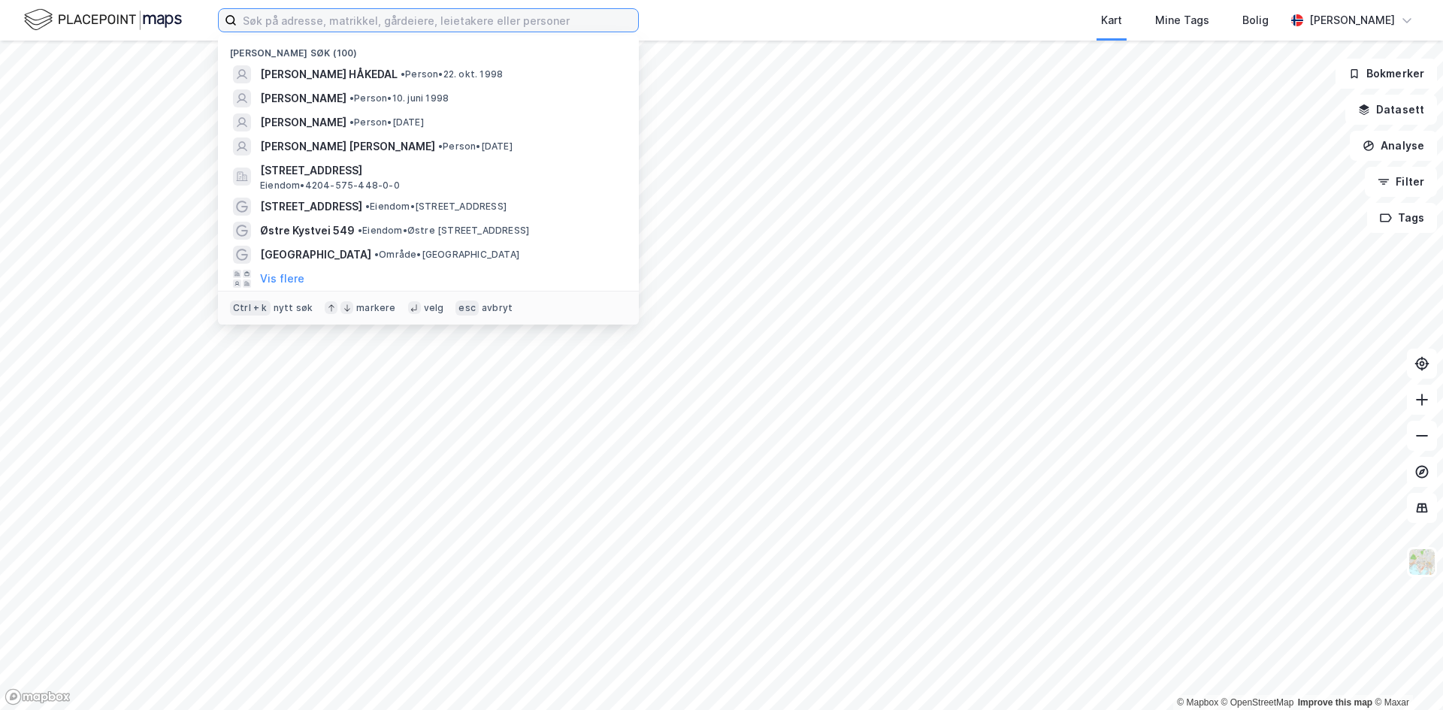
click at [522, 17] on input at bounding box center [437, 20] width 401 height 23
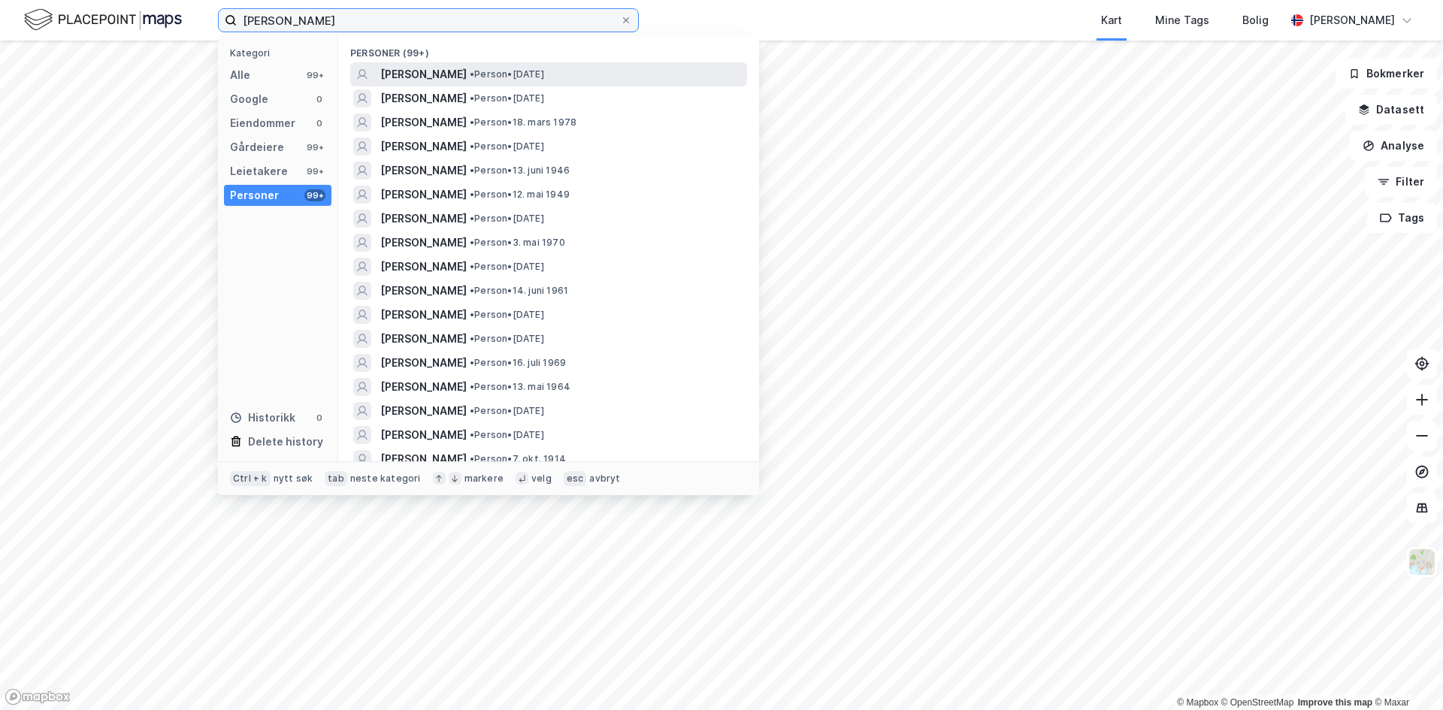
type input "[PERSON_NAME]"
click at [522, 69] on span "• Person • [DATE]" at bounding box center [507, 74] width 74 height 12
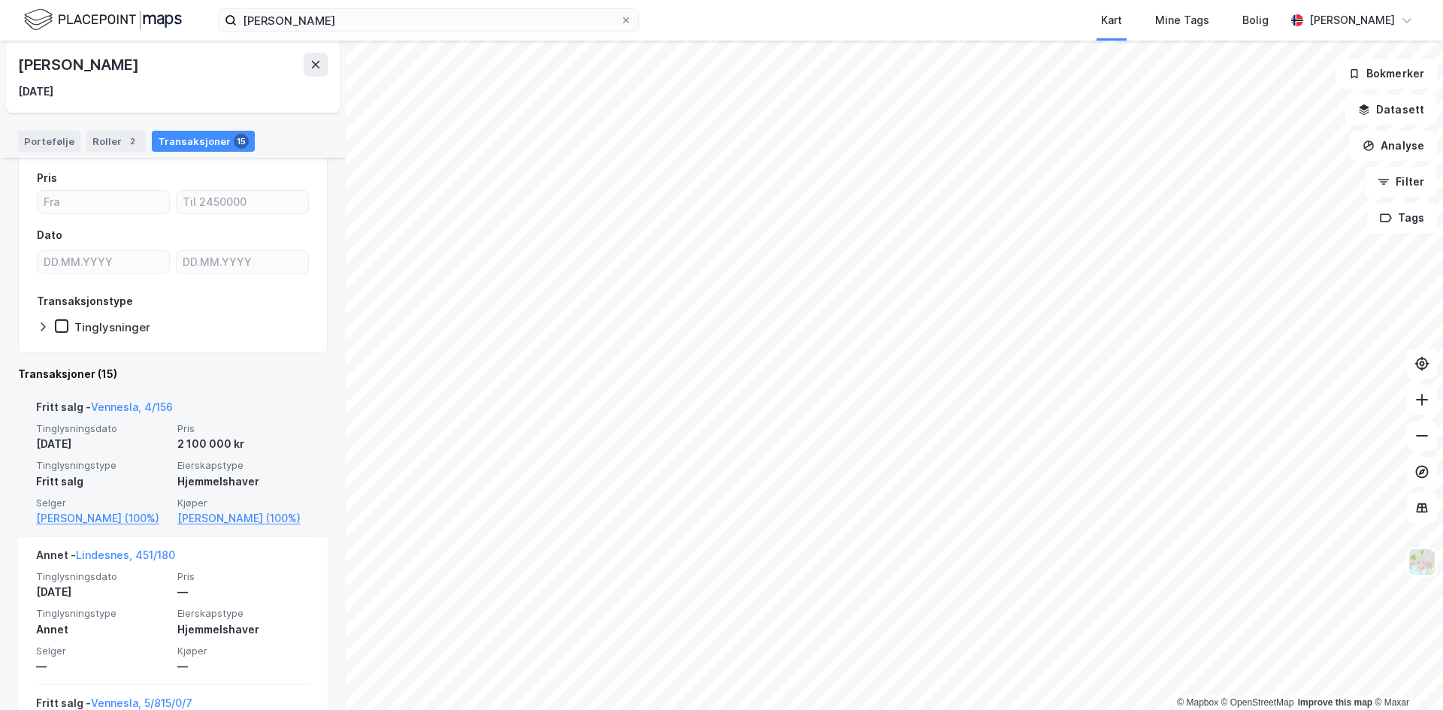
scroll to position [101, 0]
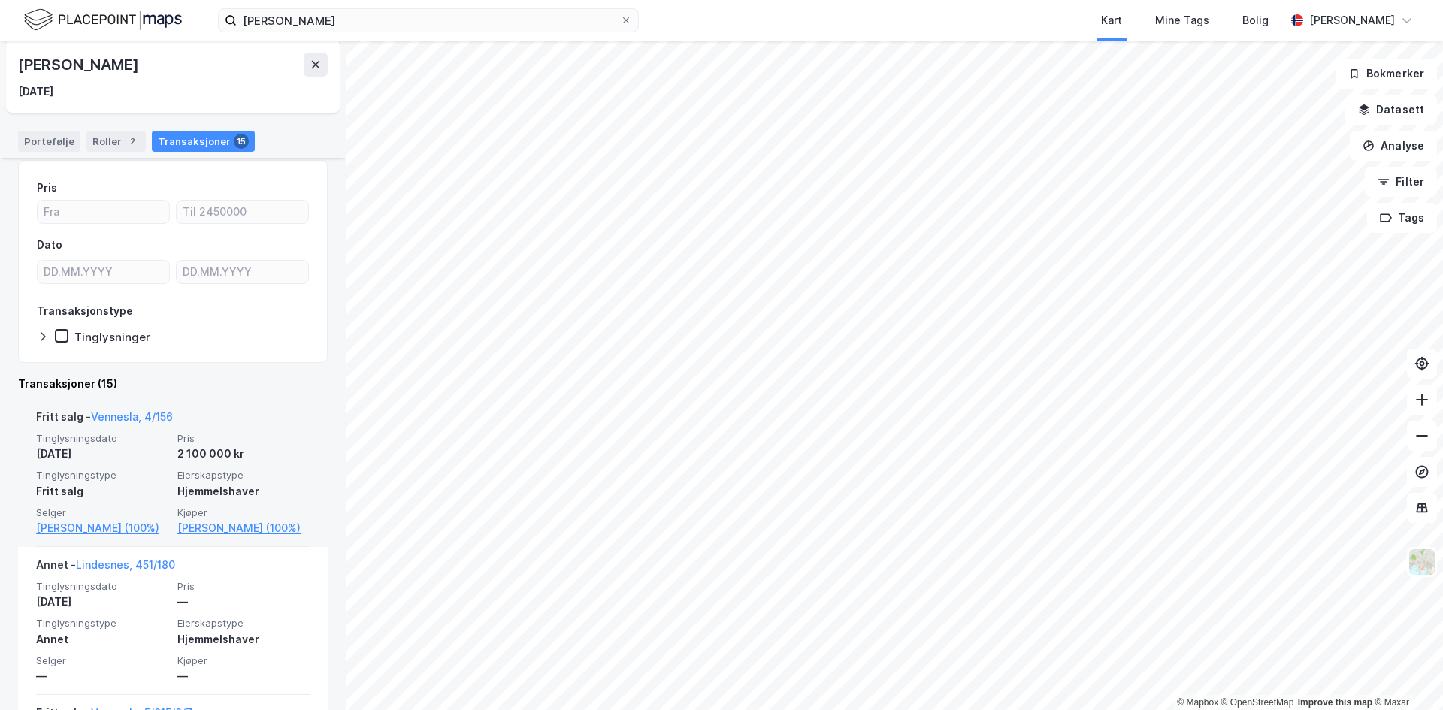
click at [201, 462] on div "2 100 000 kr" at bounding box center [243, 454] width 132 height 18
click at [253, 483] on div "Hjemmelshaver" at bounding box center [243, 492] width 132 height 18
click at [220, 485] on div "Hjemmelshaver" at bounding box center [243, 492] width 132 height 18
click at [116, 411] on link "Vennesla, 4/156" at bounding box center [132, 416] width 82 height 13
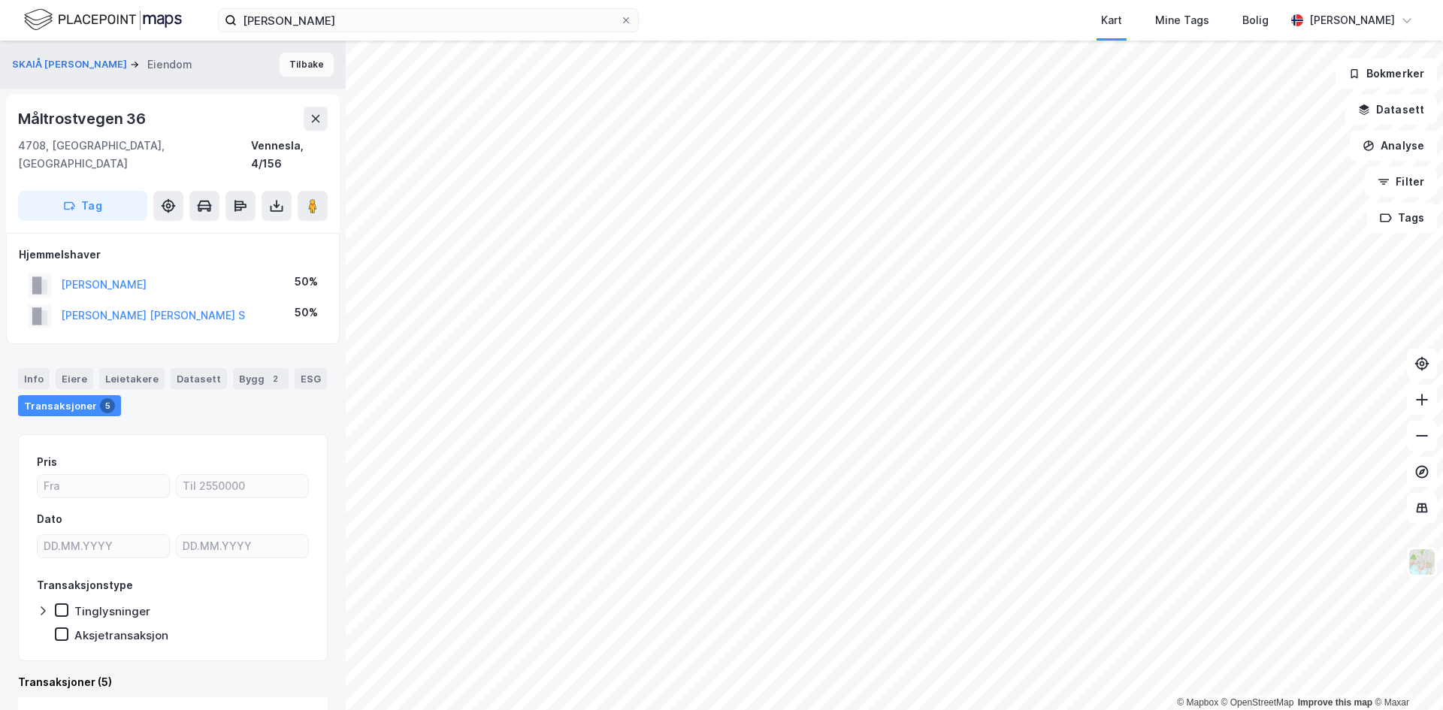
click at [310, 68] on button "Tilbake" at bounding box center [307, 65] width 54 height 24
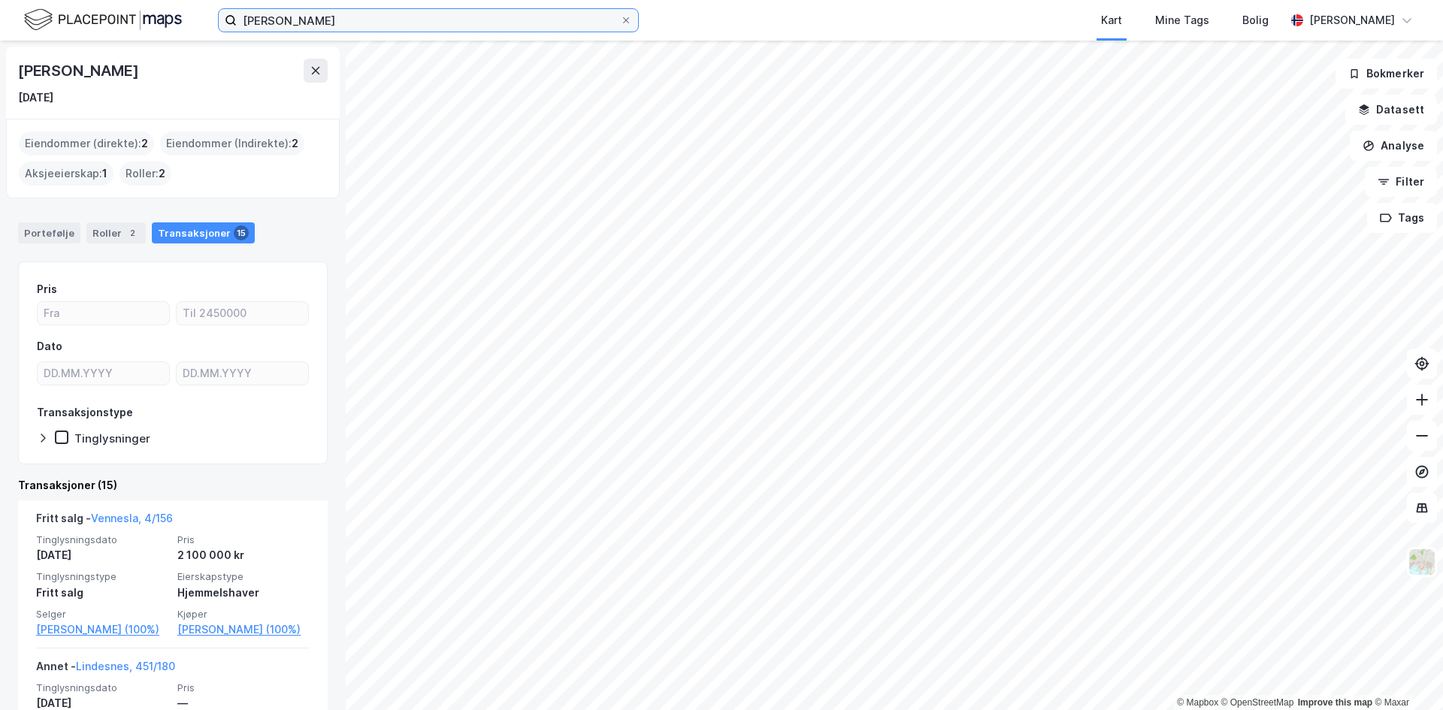
click at [377, 21] on input "[PERSON_NAME]" at bounding box center [428, 20] width 383 height 23
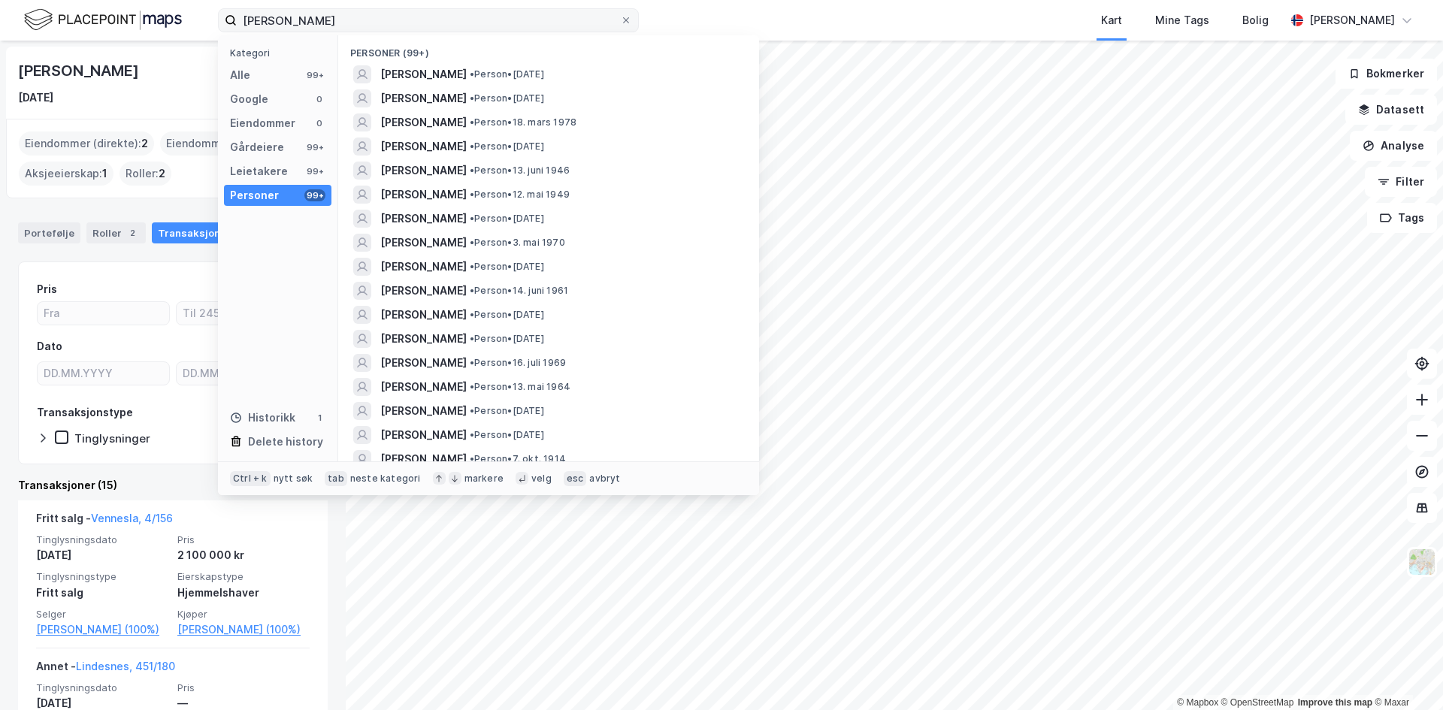
click at [628, 18] on icon at bounding box center [626, 20] width 9 height 9
click at [620, 18] on input "[PERSON_NAME]" at bounding box center [428, 20] width 383 height 23
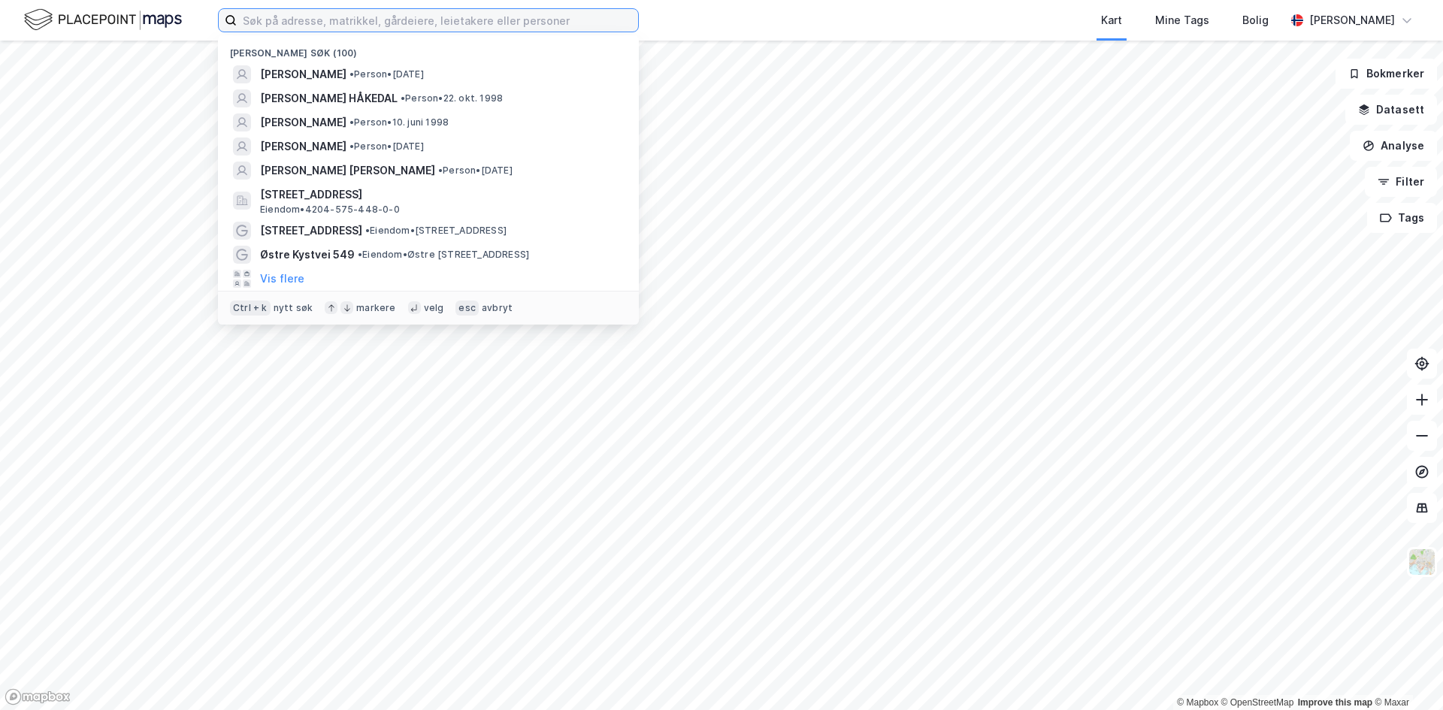
click at [515, 22] on input at bounding box center [437, 20] width 401 height 23
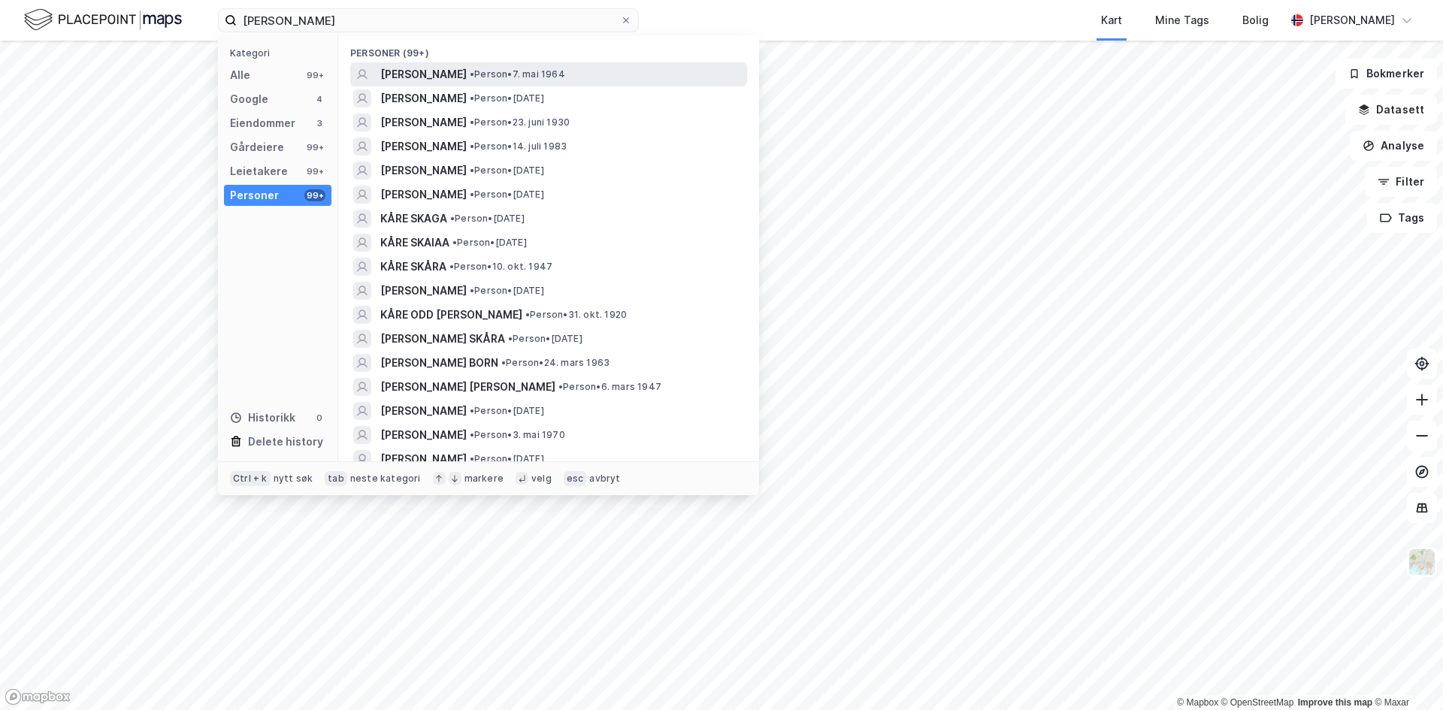
click at [512, 74] on span "• Person • 7. mai 1964" at bounding box center [517, 74] width 95 height 12
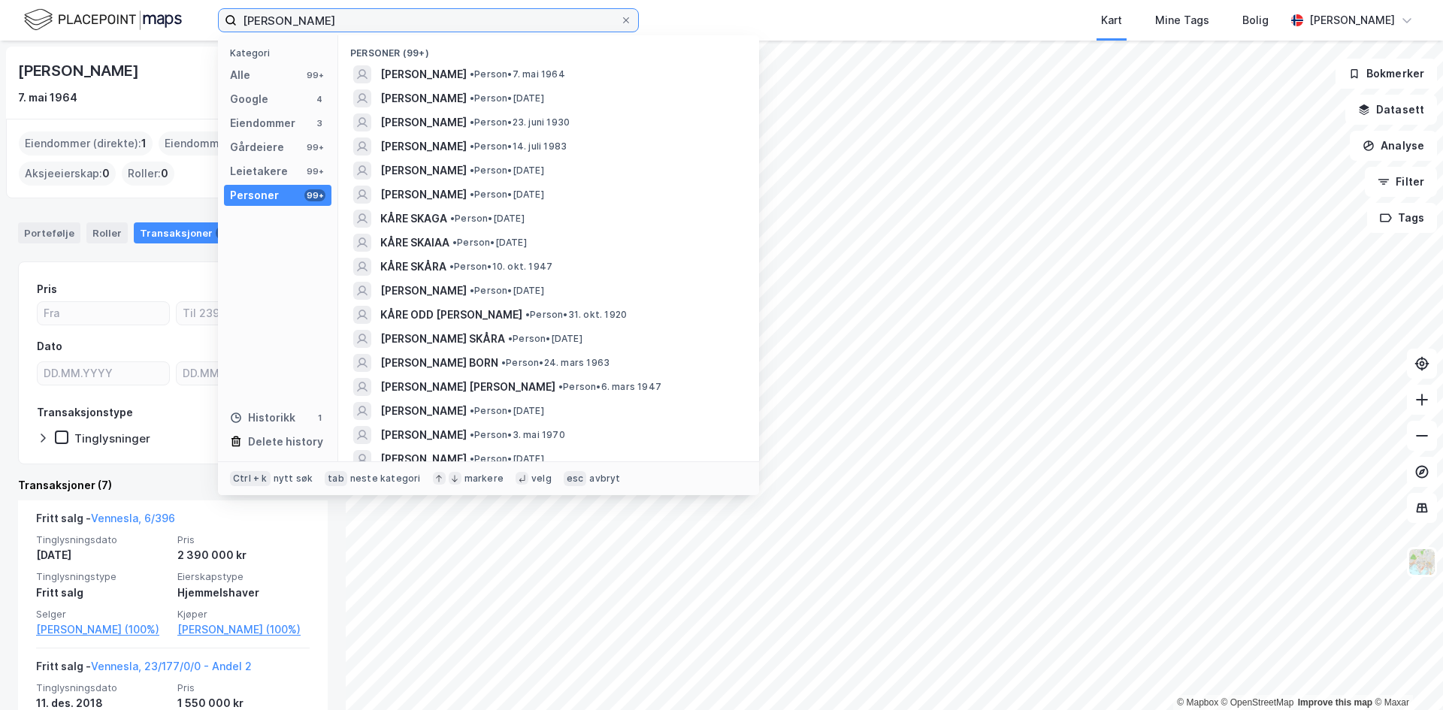
drag, startPoint x: 323, startPoint y: 22, endPoint x: 64, endPoint y: 20, distance: 258.6
click at [65, 20] on div "[PERSON_NAME] Kategori Alle 99+ Google 4 Eiendommer 3 Gårdeiere 99+ Leietakere …" at bounding box center [721, 20] width 1443 height 41
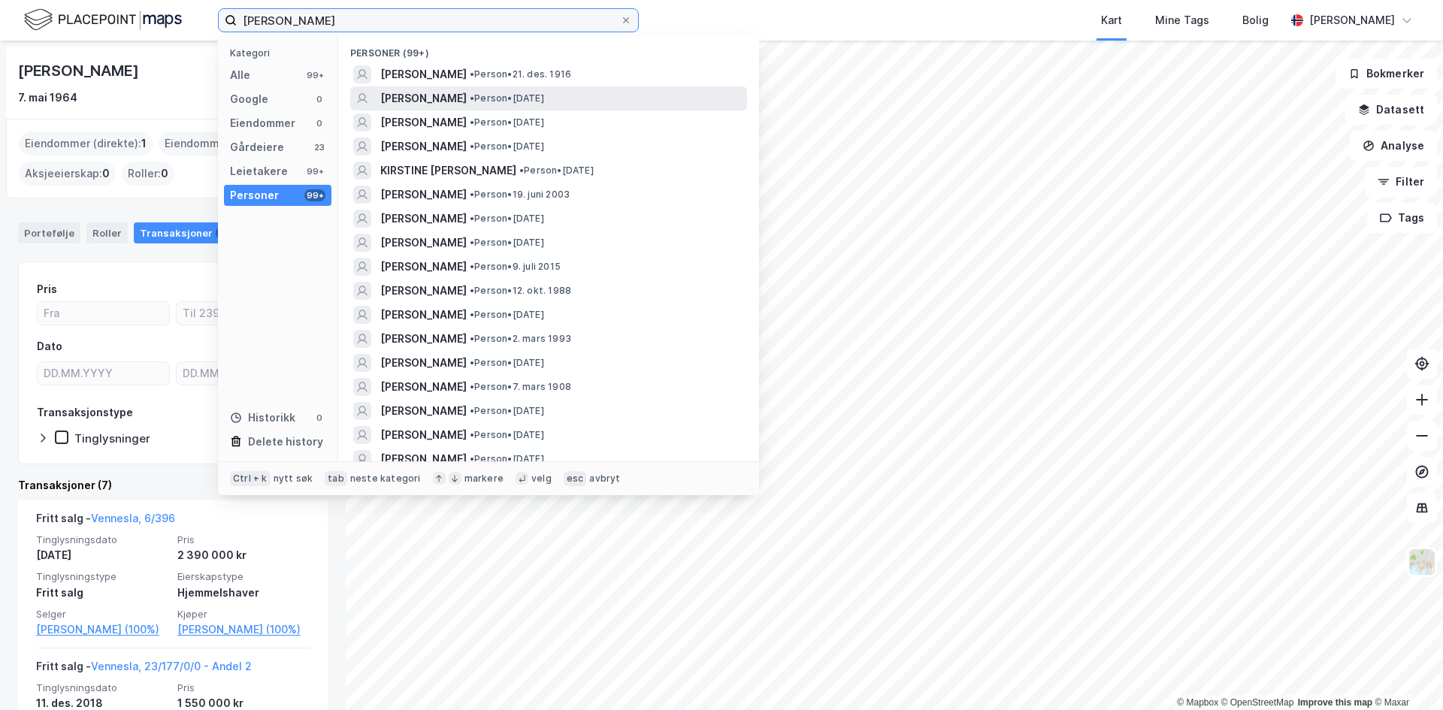
type input "[PERSON_NAME]"
click at [434, 97] on span "[PERSON_NAME]" at bounding box center [423, 98] width 86 height 18
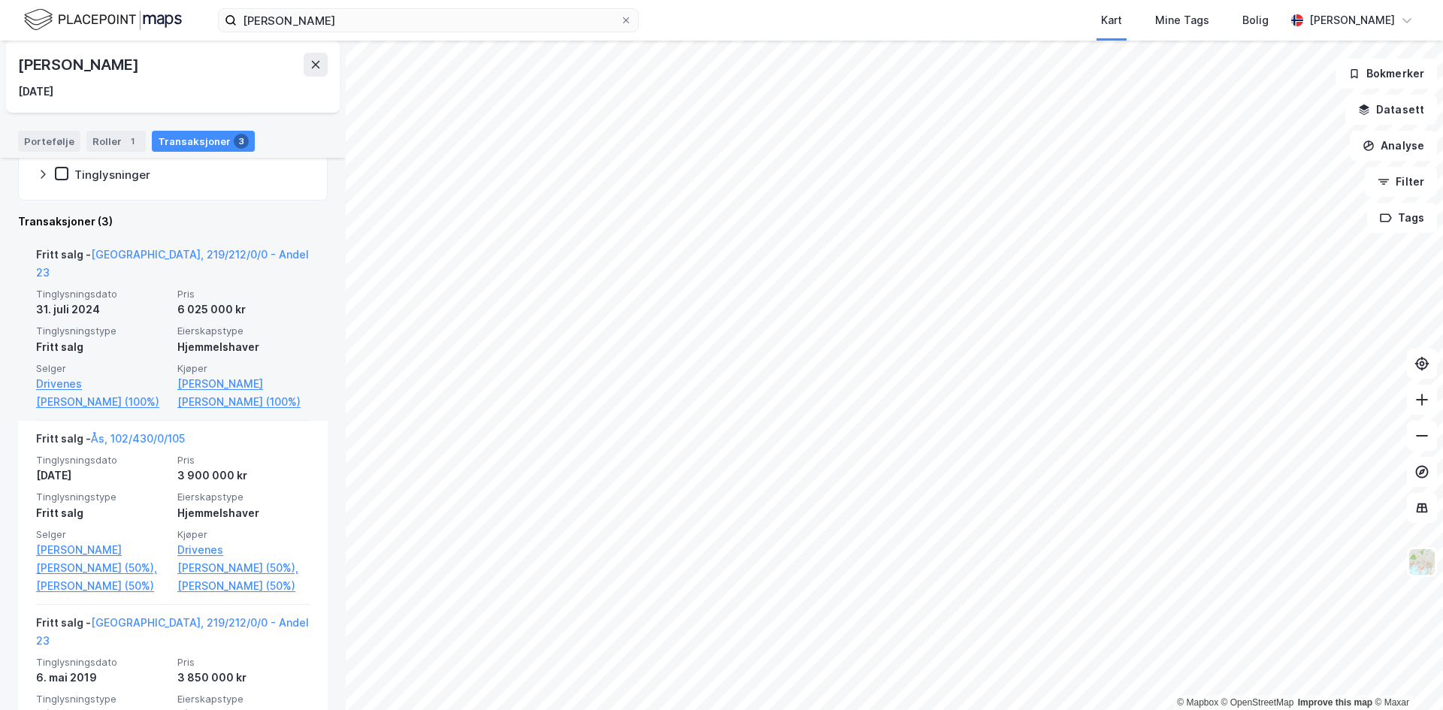
scroll to position [342, 0]
